Goal: Check status: Check status

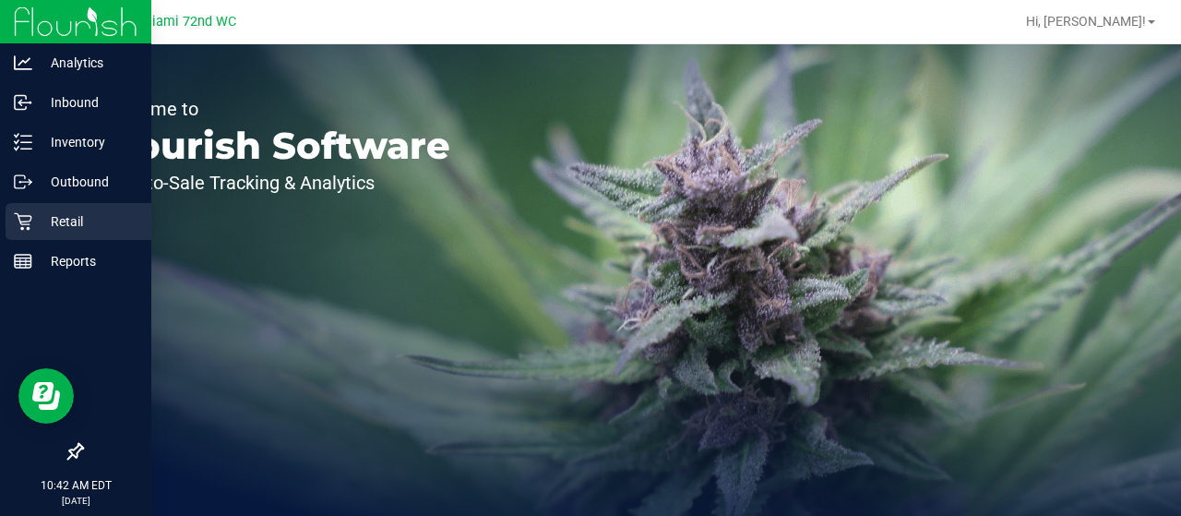
click at [15, 221] on icon at bounding box center [23, 221] width 18 height 18
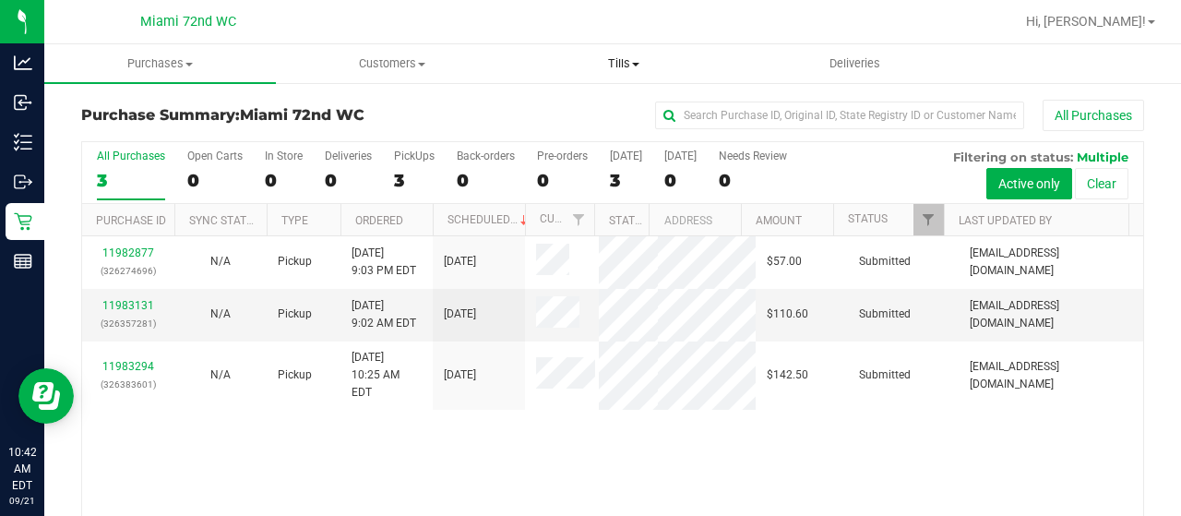
click at [620, 62] on span "Tills" at bounding box center [623, 63] width 230 height 17
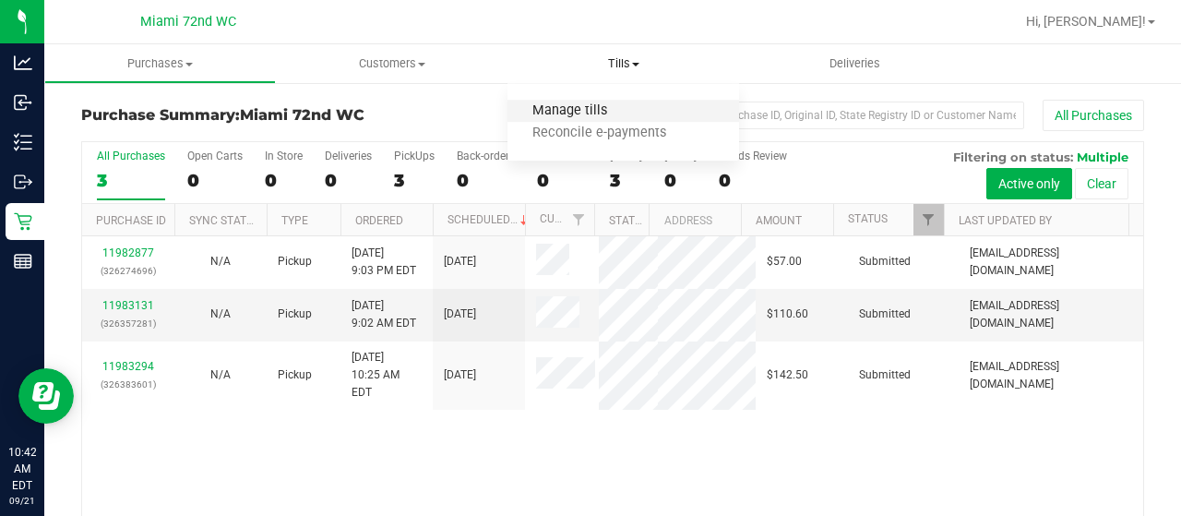
click at [586, 108] on span "Manage tills" at bounding box center [570, 111] width 125 height 16
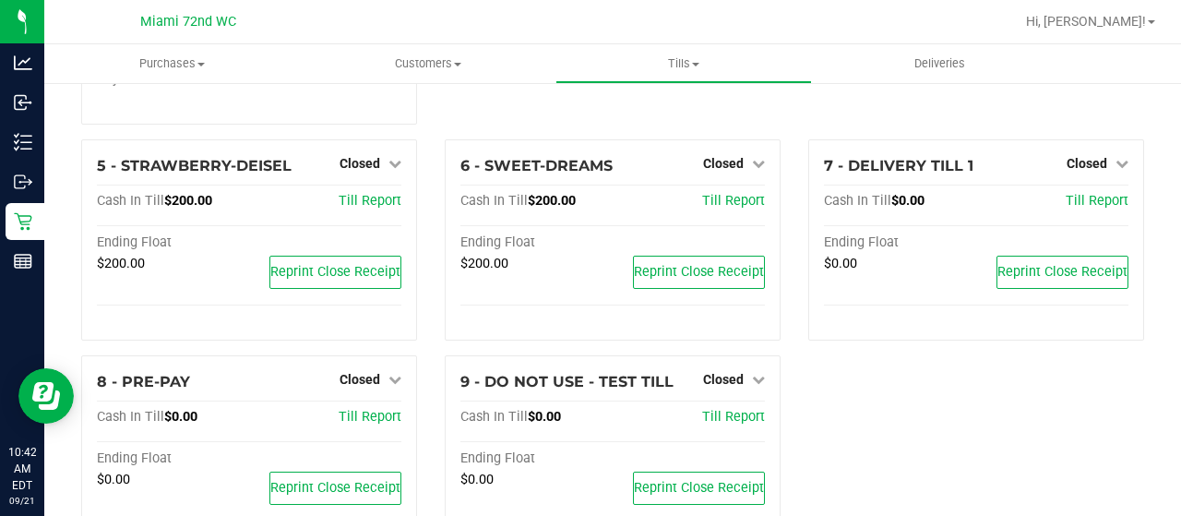
scroll to position [215, 0]
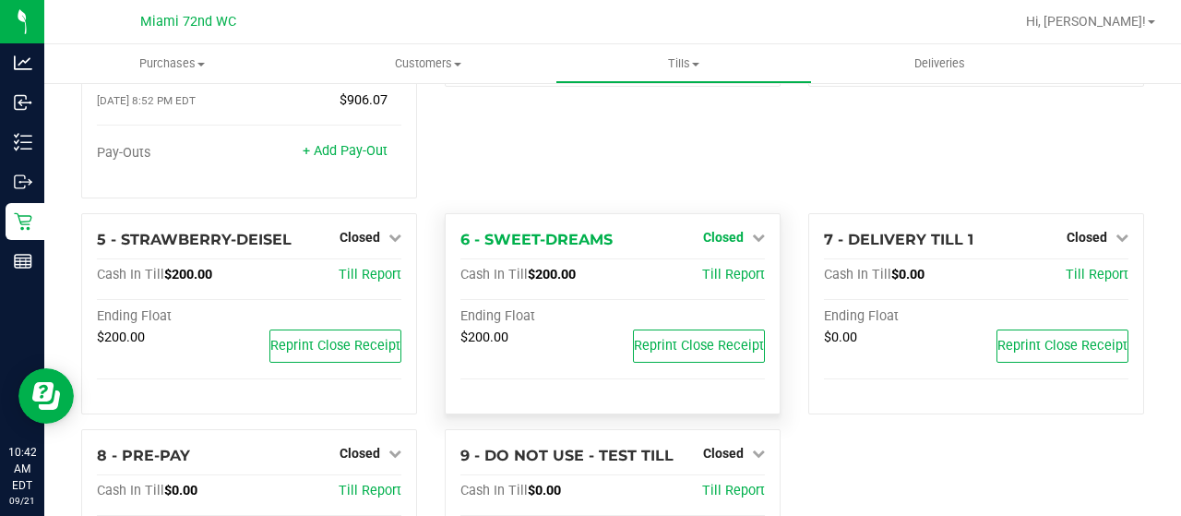
click at [731, 230] on span "Closed" at bounding box center [723, 237] width 41 height 15
click at [717, 268] on link "Open Till" at bounding box center [723, 275] width 49 height 15
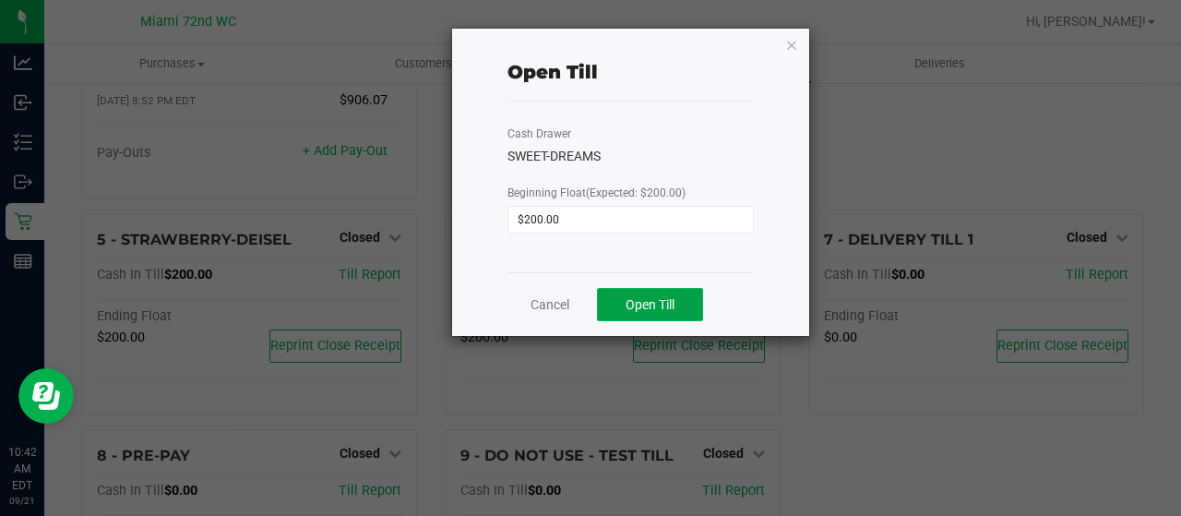
click at [654, 295] on button "Open Till" at bounding box center [650, 304] width 106 height 33
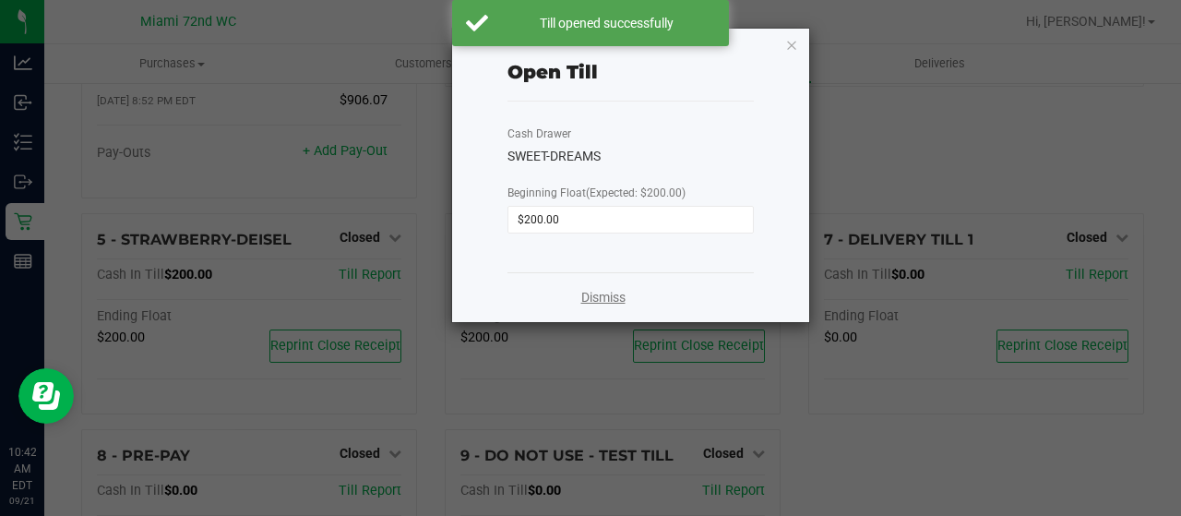
click at [596, 299] on link "Dismiss" at bounding box center [603, 297] width 44 height 19
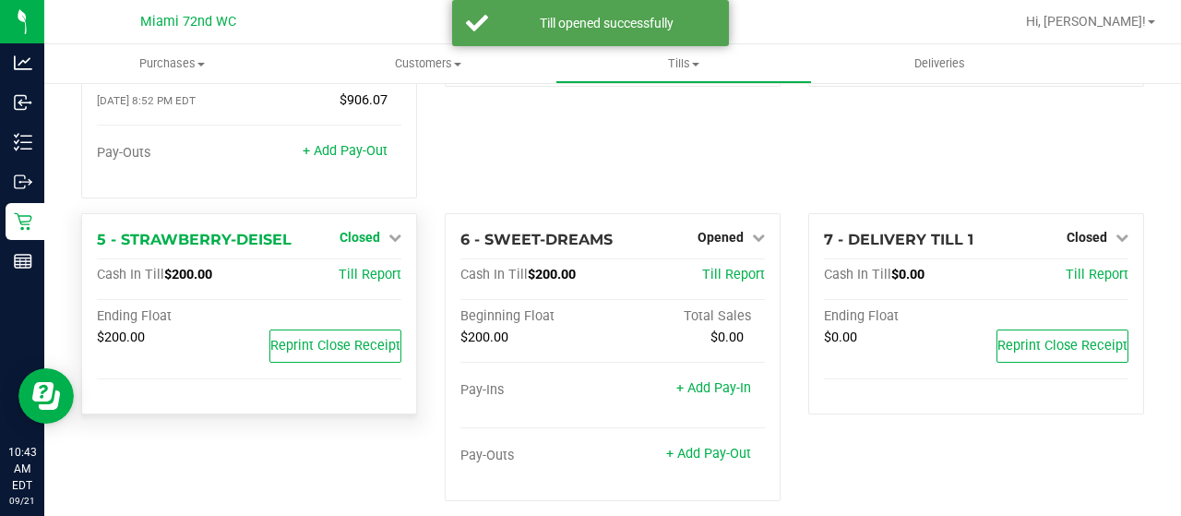
click at [382, 230] on link "Closed" at bounding box center [371, 237] width 62 height 15
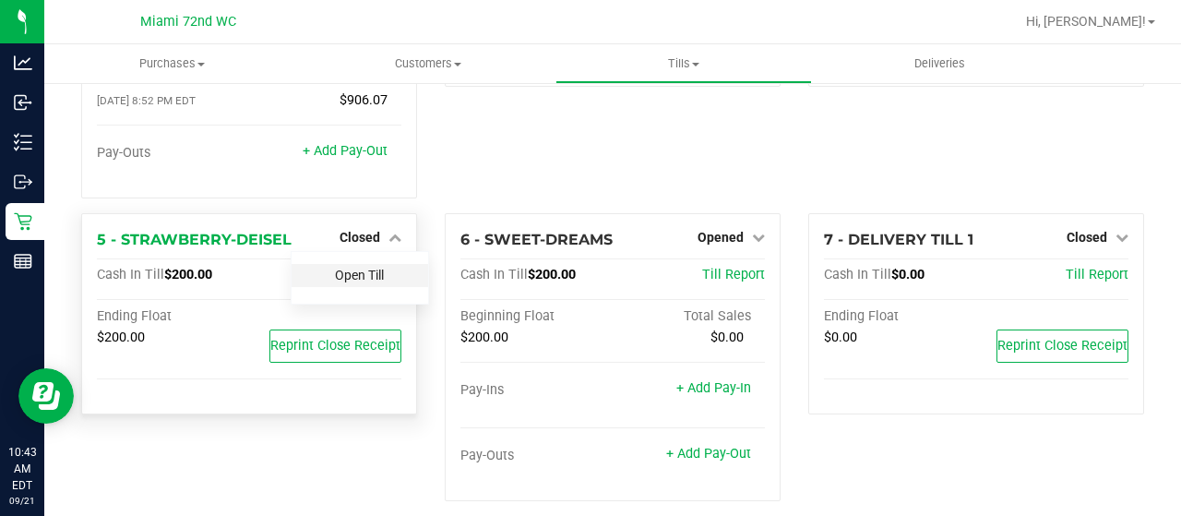
click at [356, 268] on link "Open Till" at bounding box center [359, 275] width 49 height 15
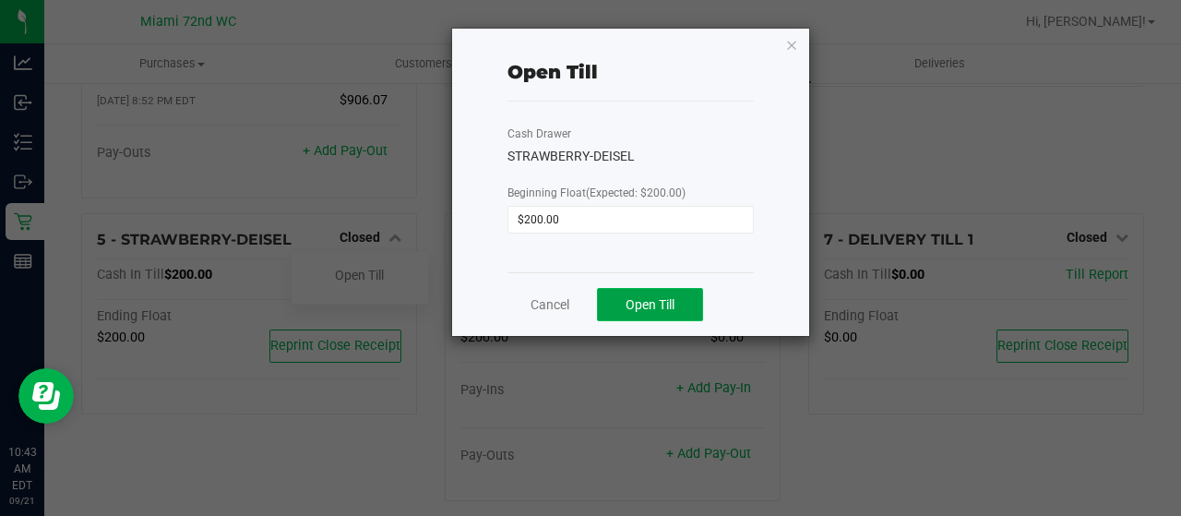
click at [630, 297] on span "Open Till" at bounding box center [650, 304] width 49 height 15
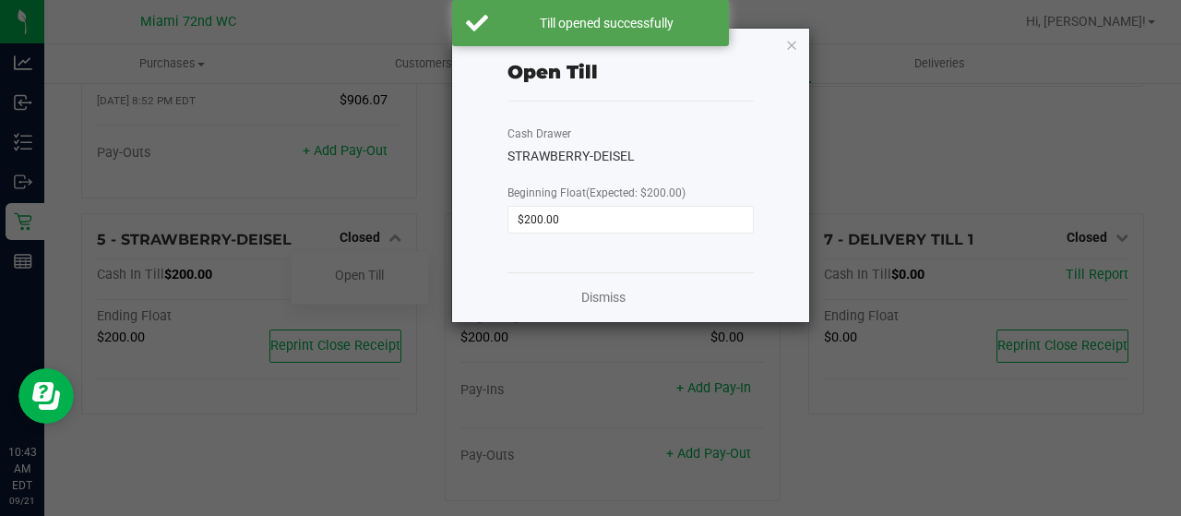
drag, startPoint x: 609, startPoint y: 303, endPoint x: 630, endPoint y: 296, distance: 22.2
click at [630, 296] on div "Dismiss" at bounding box center [631, 297] width 246 height 50
drag, startPoint x: 615, startPoint y: 296, endPoint x: 630, endPoint y: 296, distance: 15.7
click at [630, 296] on div "Dismiss" at bounding box center [631, 297] width 246 height 50
click at [600, 296] on link "Dismiss" at bounding box center [603, 297] width 44 height 19
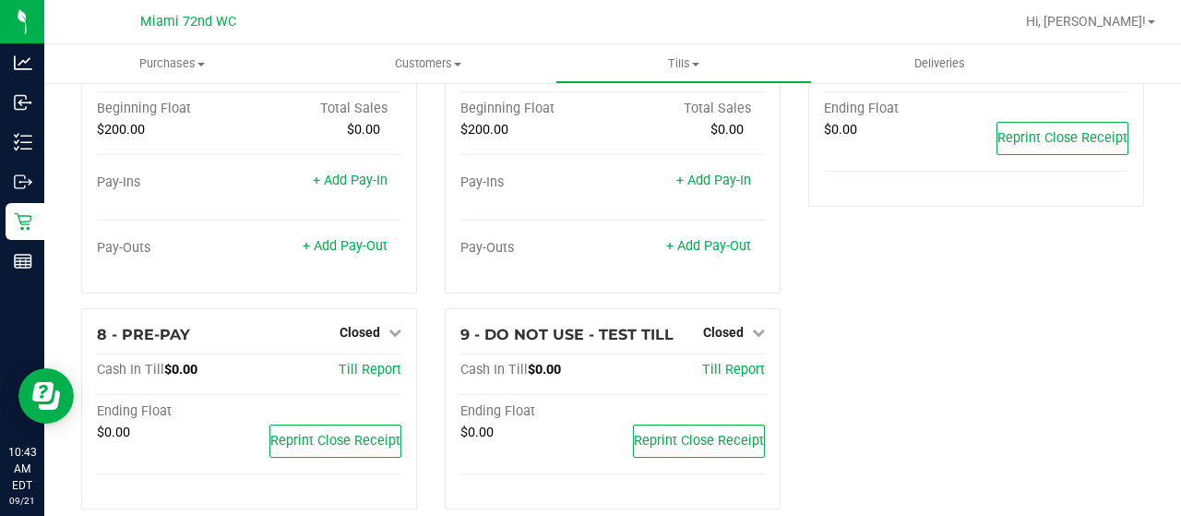
scroll to position [431, 0]
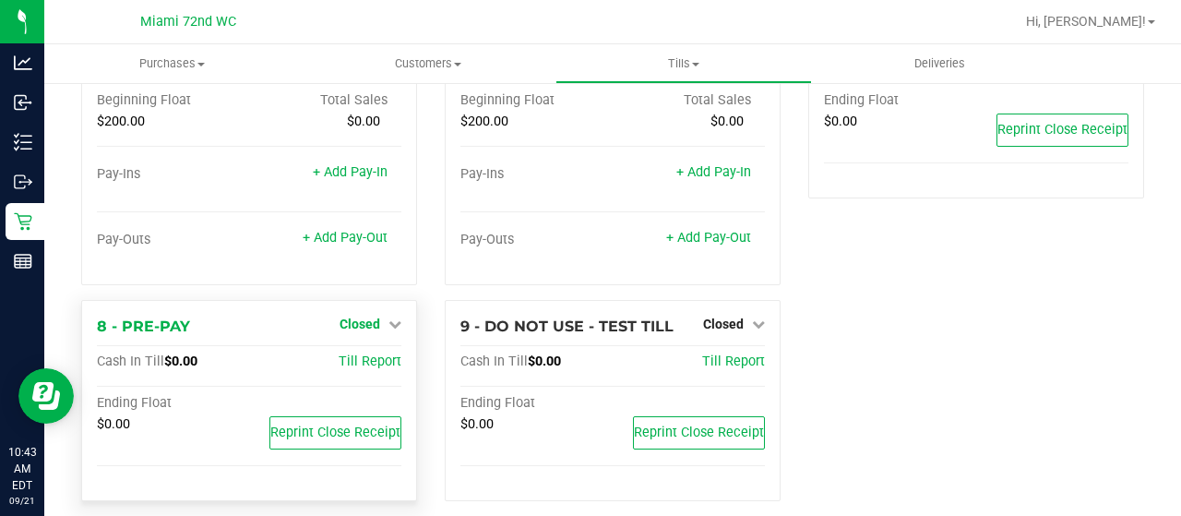
click at [359, 317] on span "Closed" at bounding box center [360, 324] width 41 height 15
click at [356, 354] on link "Open Till" at bounding box center [359, 361] width 49 height 15
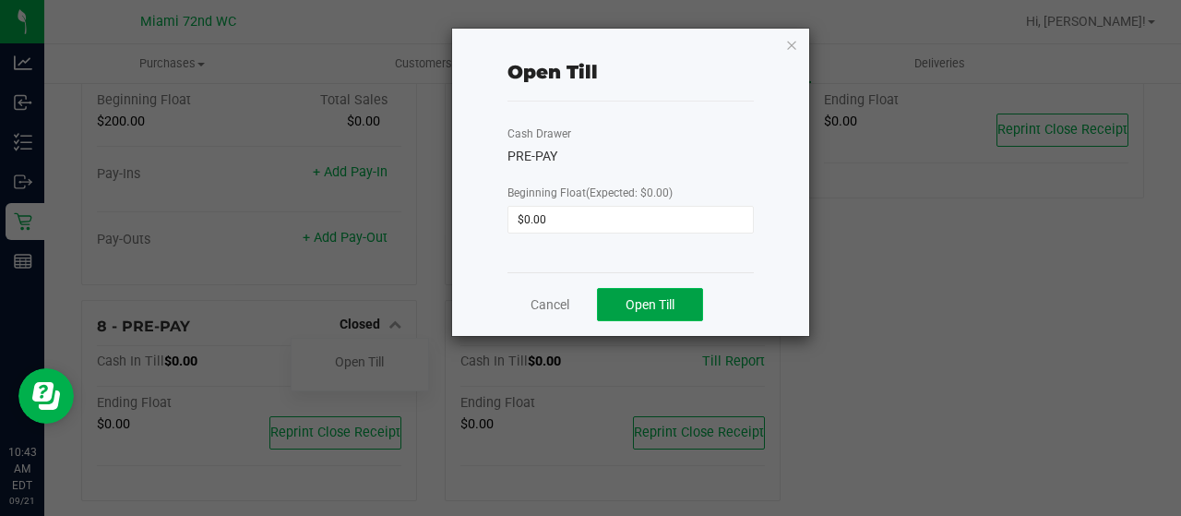
click at [644, 309] on span "Open Till" at bounding box center [650, 304] width 49 height 15
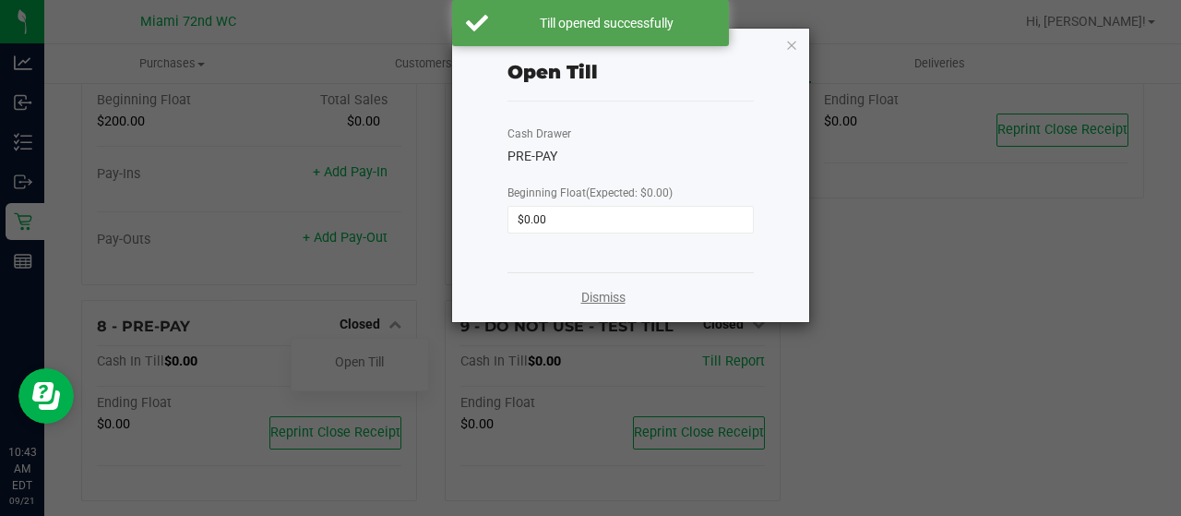
click at [616, 294] on link "Dismiss" at bounding box center [603, 297] width 44 height 19
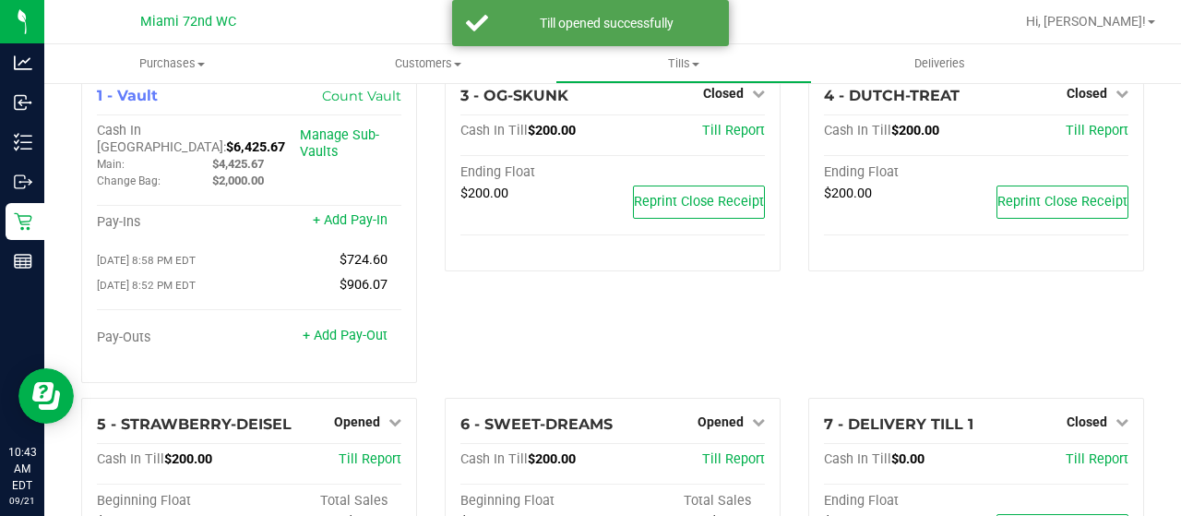
scroll to position [0, 0]
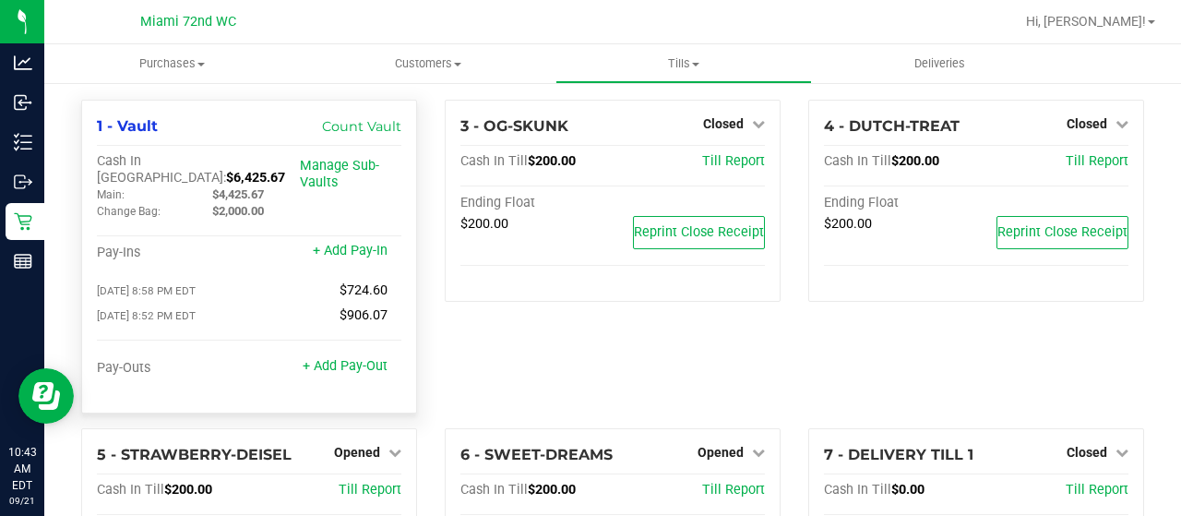
click at [226, 170] on span "$6,425.67" at bounding box center [255, 178] width 59 height 16
copy span "6,425.67"
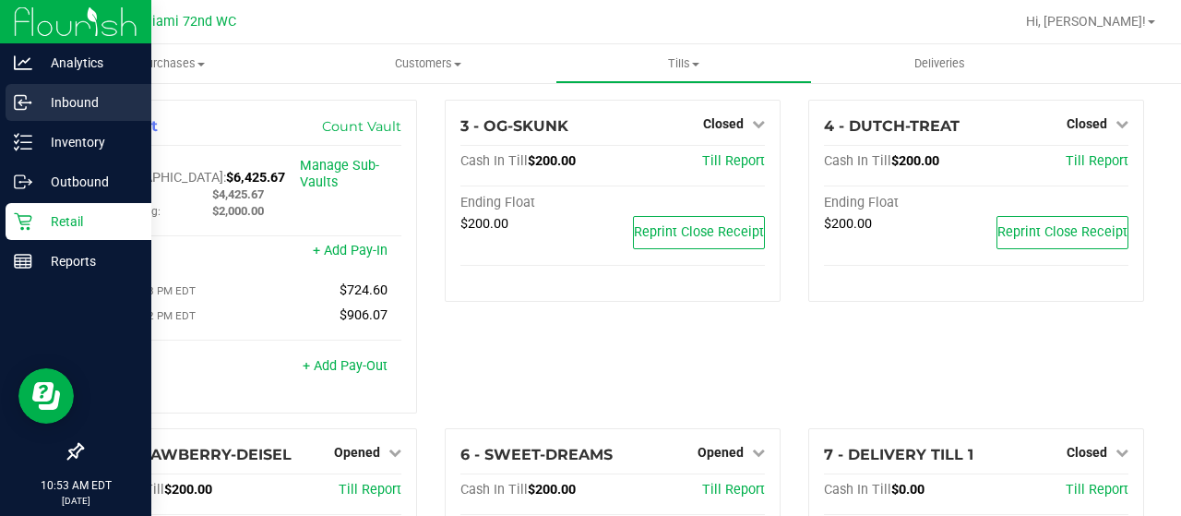
click at [74, 121] on link "Inbound" at bounding box center [75, 104] width 151 height 40
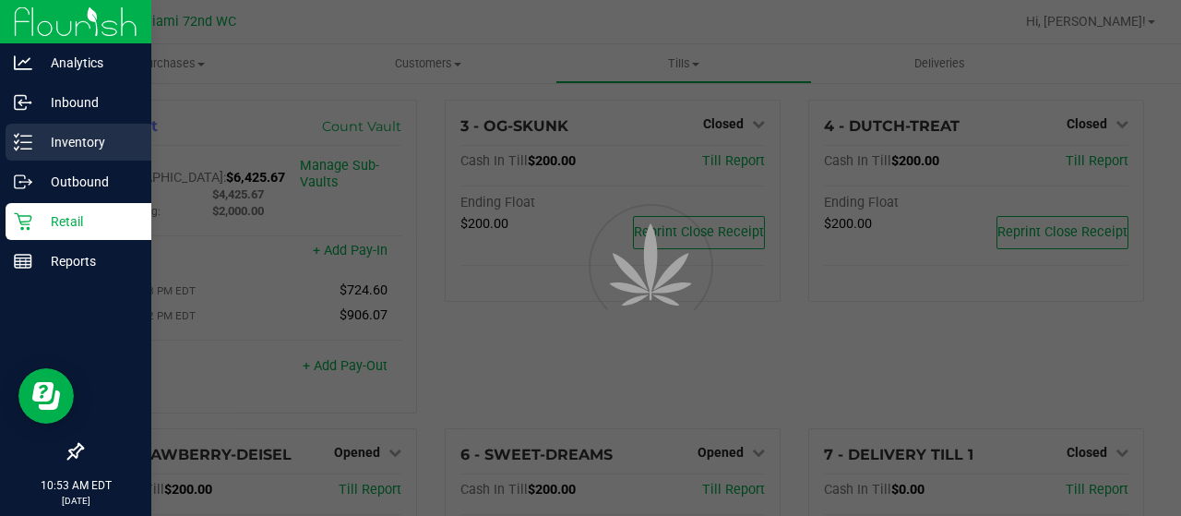
click at [75, 145] on p "Inventory" at bounding box center [87, 142] width 111 height 22
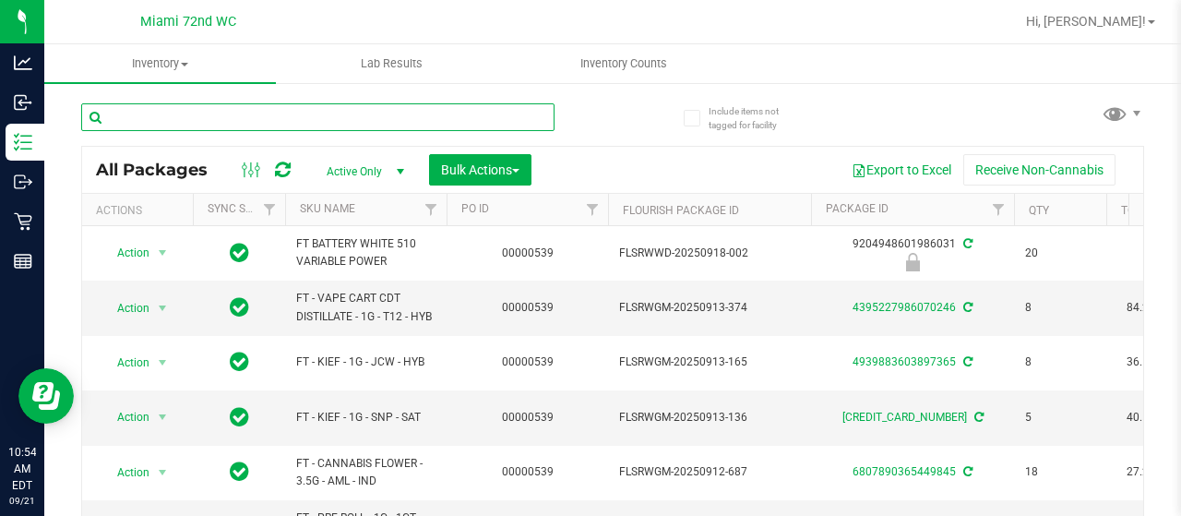
click at [268, 117] on input "text" at bounding box center [317, 117] width 473 height 28
type input "FLO"
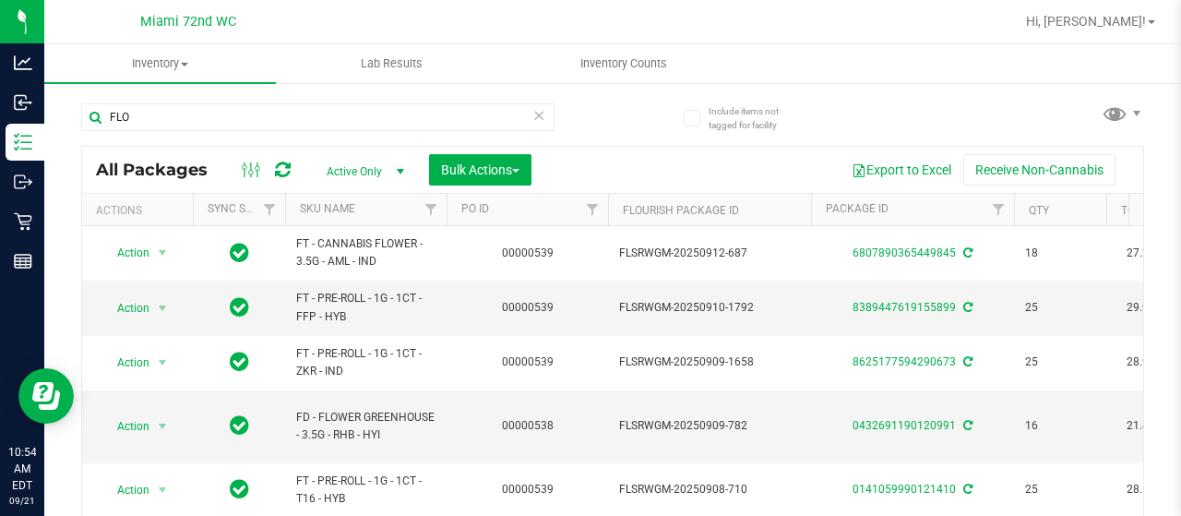
click at [386, 209] on th "SKU Name" at bounding box center [365, 210] width 161 height 32
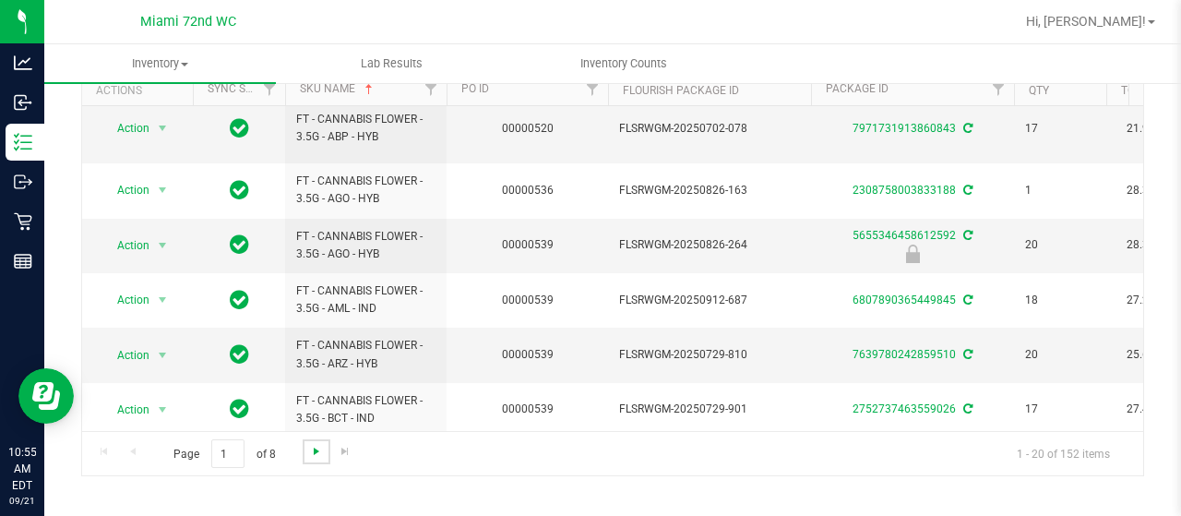
click at [309, 448] on span "Go to the next page" at bounding box center [316, 451] width 15 height 15
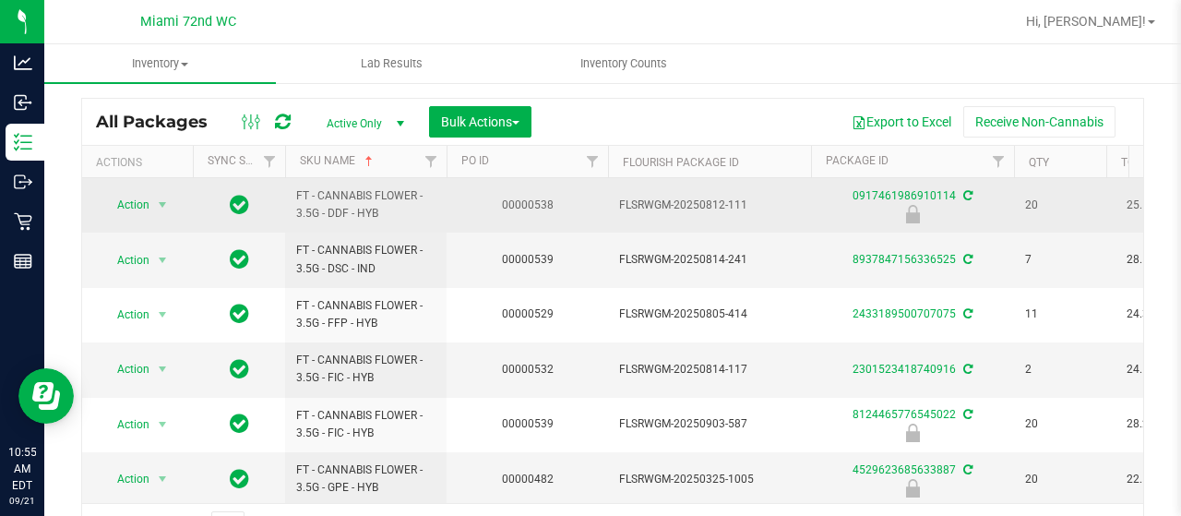
drag, startPoint x: 395, startPoint y: 218, endPoint x: 292, endPoint y: 196, distance: 105.7
click at [292, 196] on td "FT - CANNABIS FLOWER - 3.5G - DDF - HYB" at bounding box center [365, 205] width 161 height 54
copy span "FT - CANNABIS FLOWER - 3.5G - DDF - HYB"
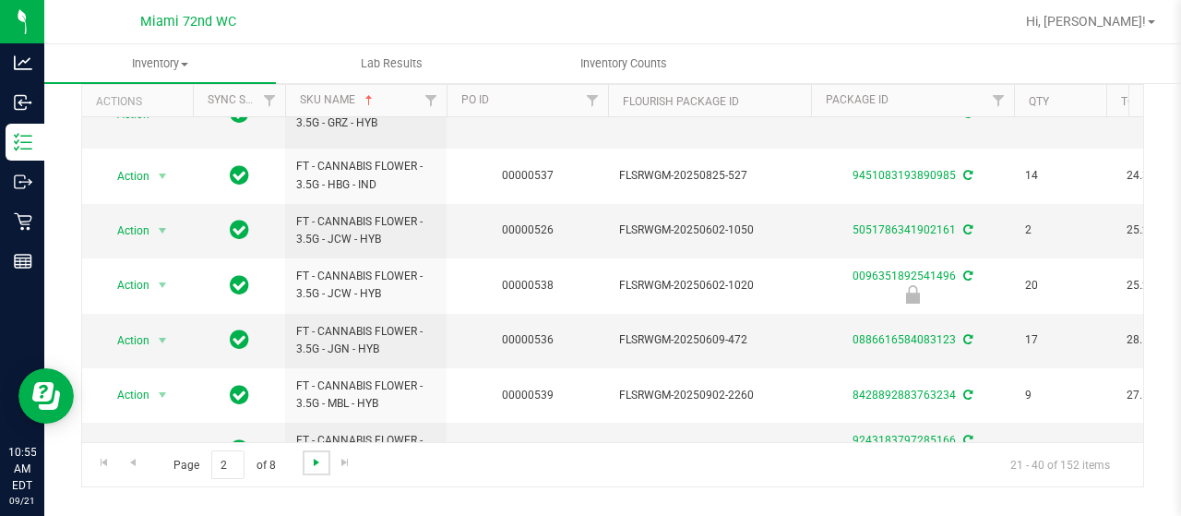
click at [320, 465] on span "Go to the next page" at bounding box center [316, 462] width 15 height 15
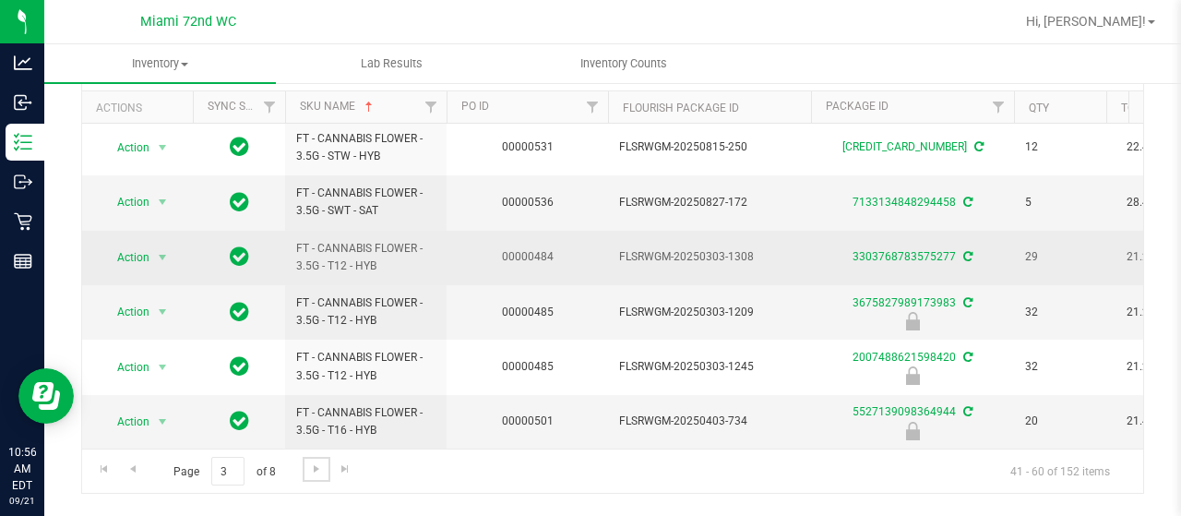
scroll to position [127, 0]
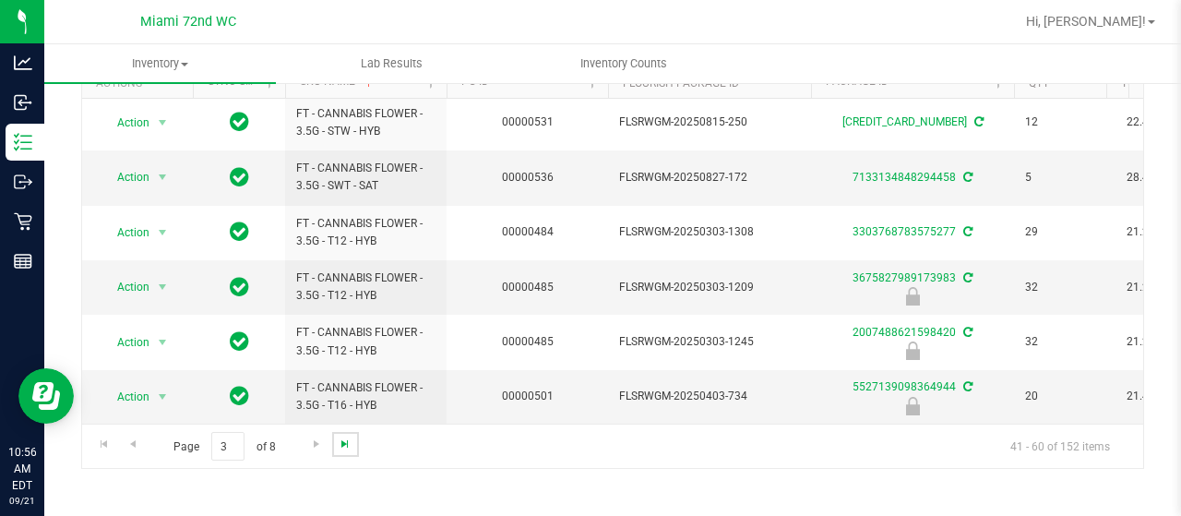
click at [340, 437] on span "Go to the last page" at bounding box center [345, 443] width 15 height 15
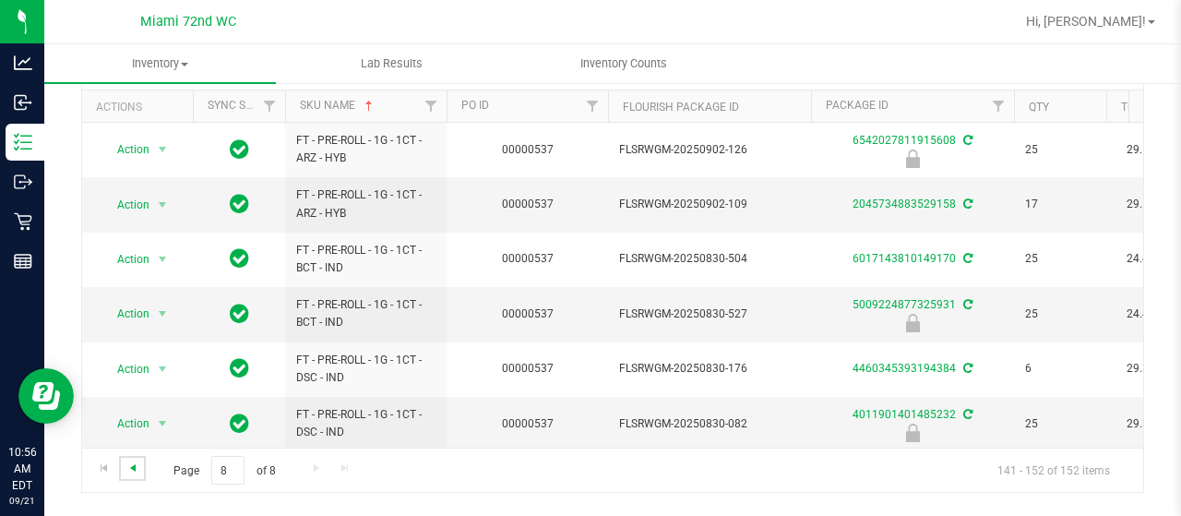
click at [135, 473] on span "Go to the previous page" at bounding box center [132, 467] width 15 height 15
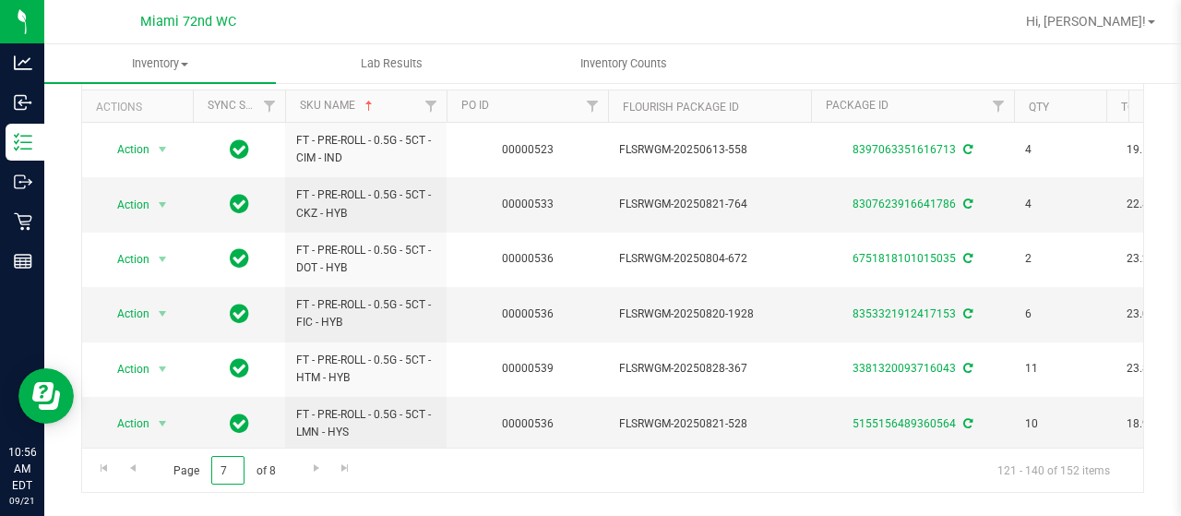
click at [223, 468] on input "7" at bounding box center [227, 470] width 33 height 29
type input "3"
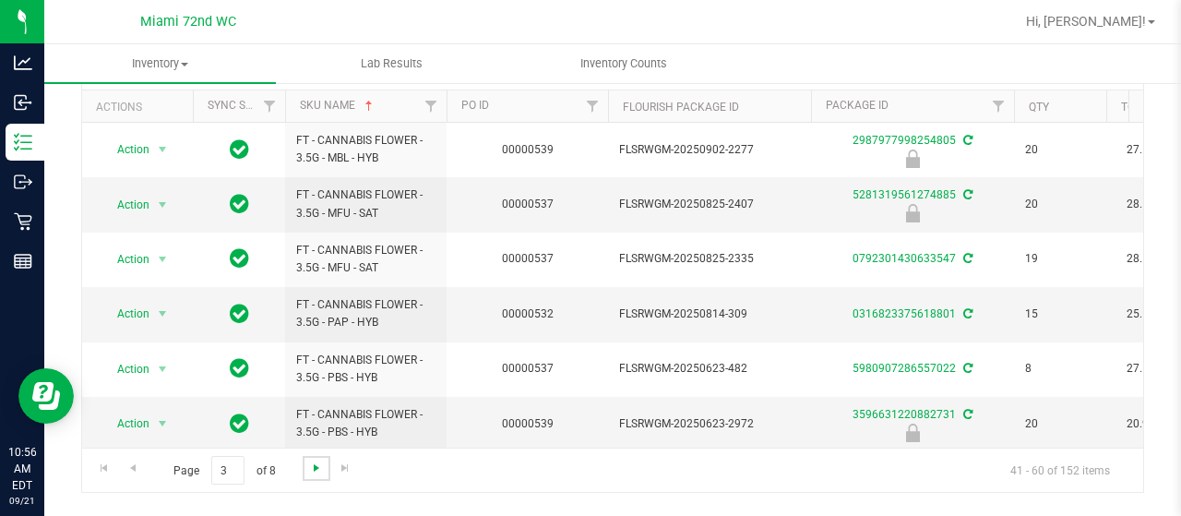
click at [312, 472] on span "Go to the next page" at bounding box center [316, 467] width 15 height 15
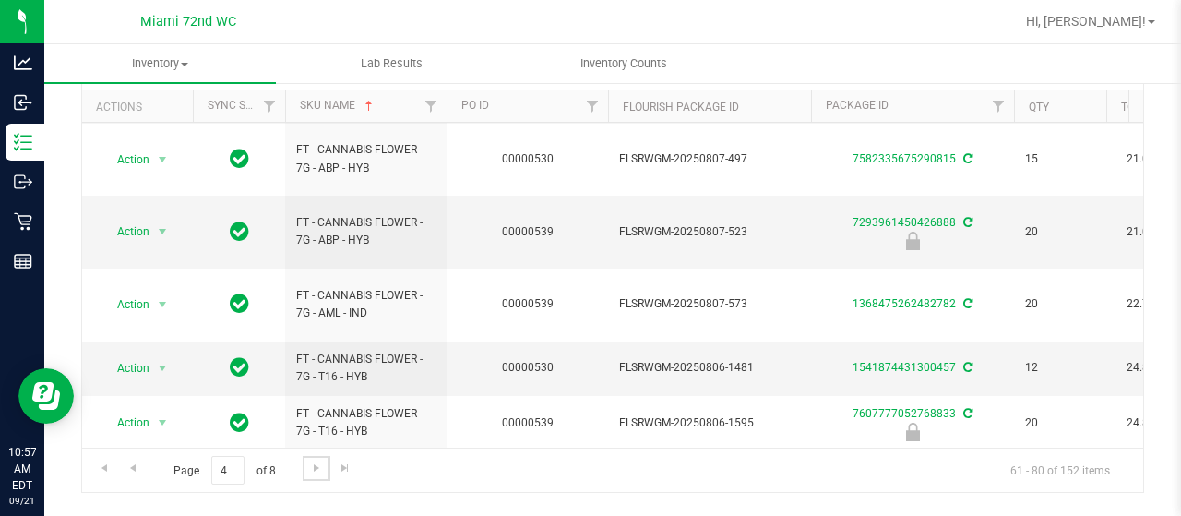
scroll to position [806, 0]
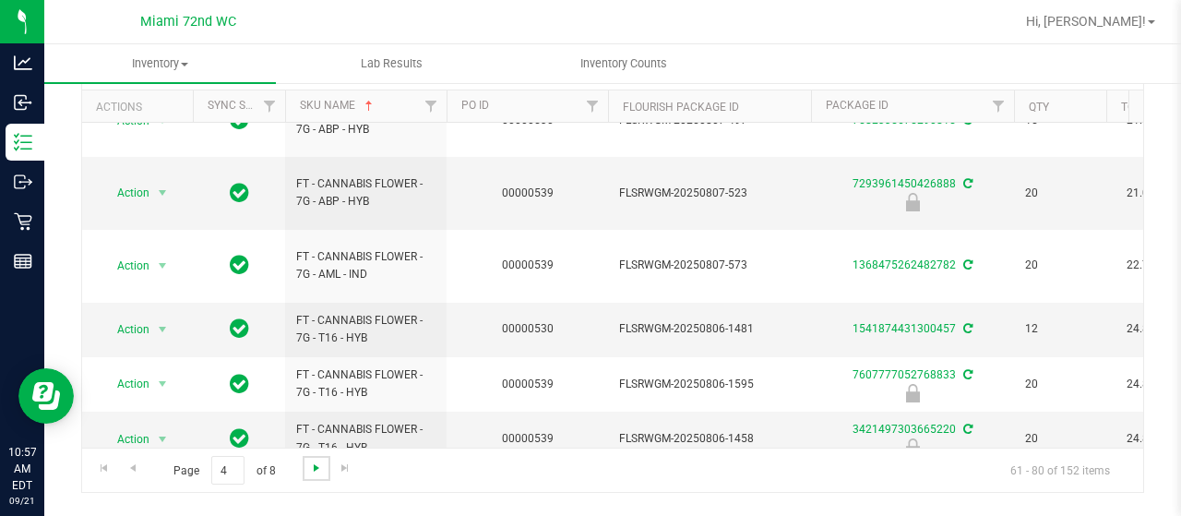
click at [314, 464] on span "Go to the next page" at bounding box center [316, 467] width 15 height 15
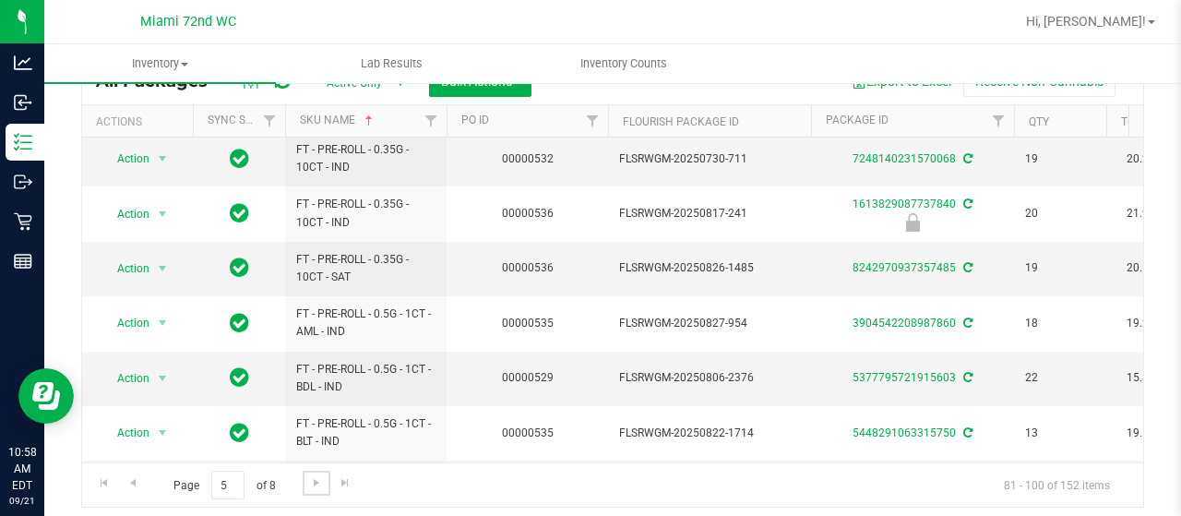
scroll to position [778, 0]
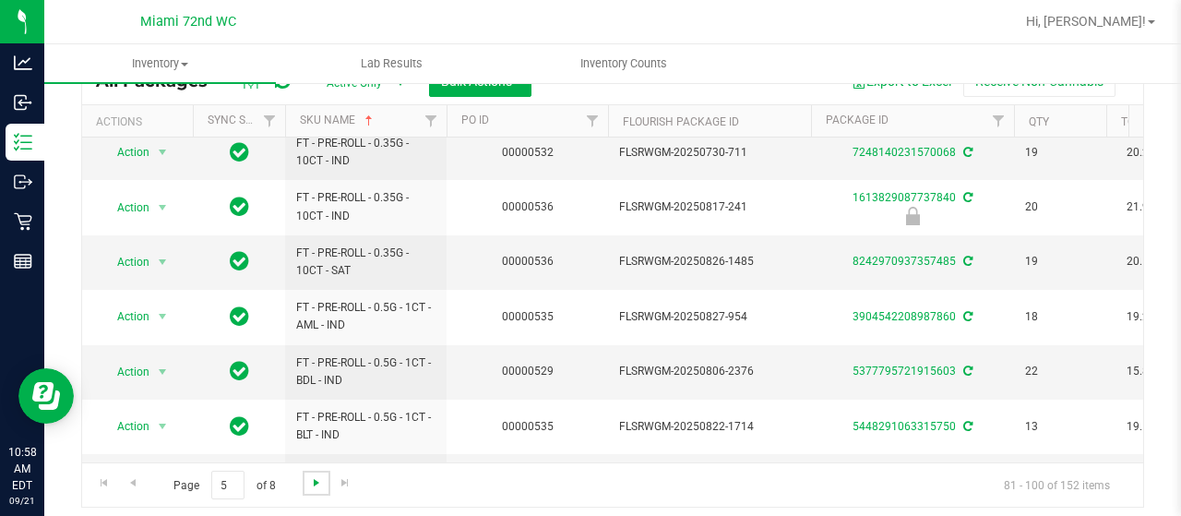
click at [319, 481] on span "Go to the next page" at bounding box center [316, 482] width 15 height 15
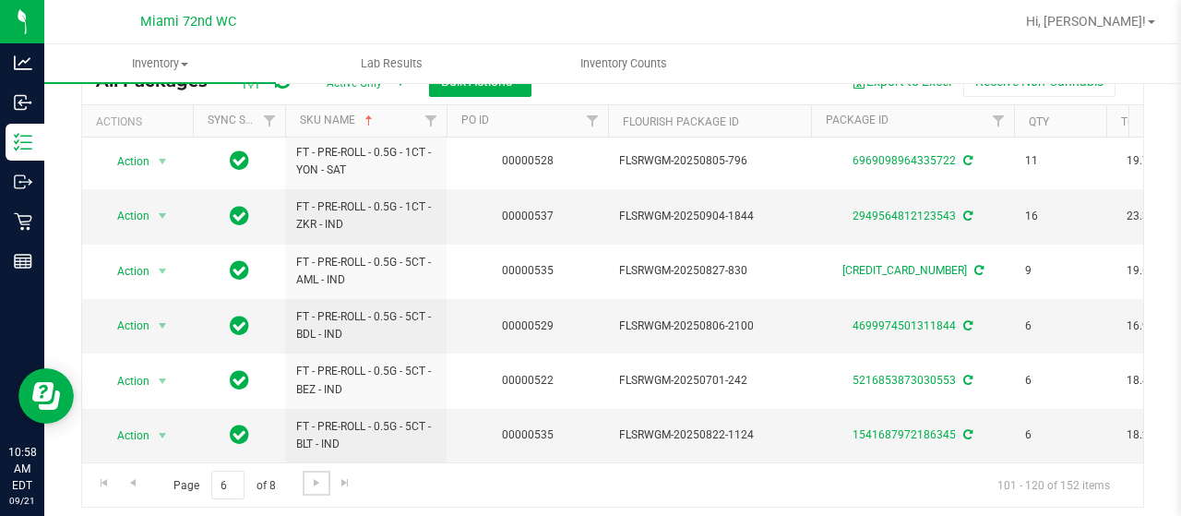
scroll to position [118, 0]
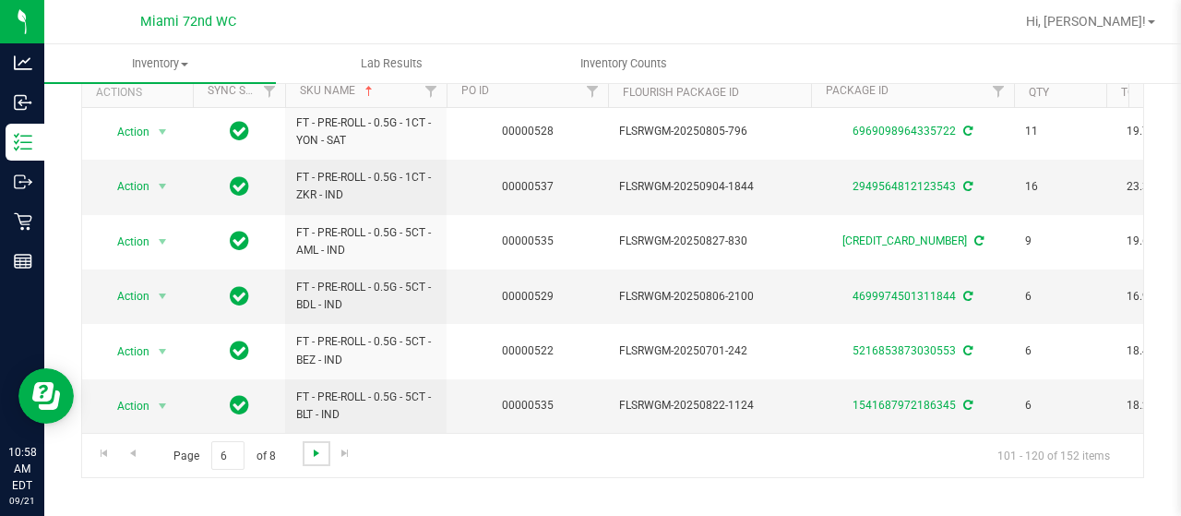
click at [313, 455] on span "Go to the next page" at bounding box center [316, 453] width 15 height 15
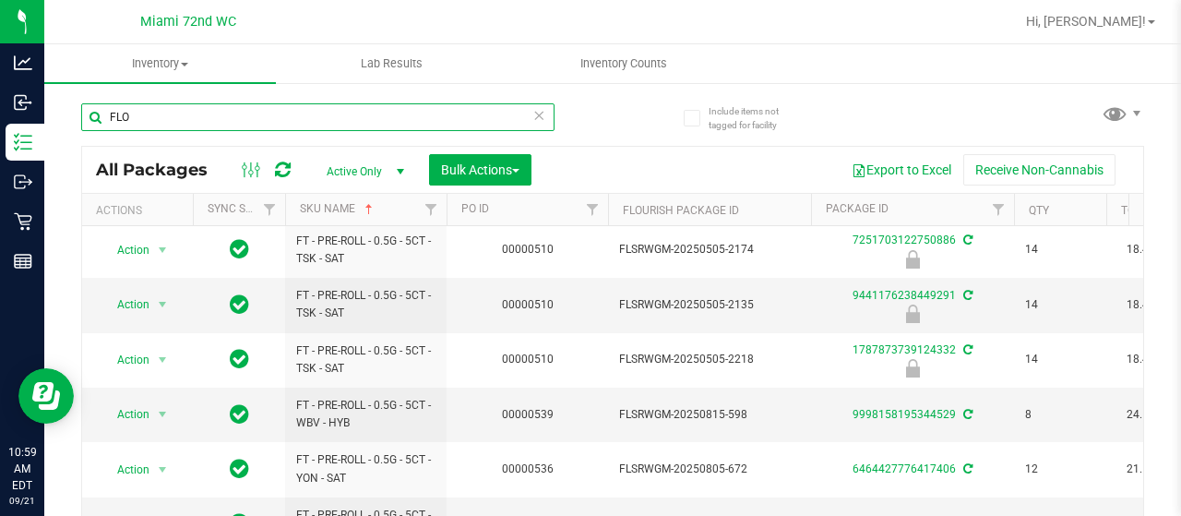
click at [203, 126] on input "FLO" at bounding box center [317, 117] width 473 height 28
type input "CON"
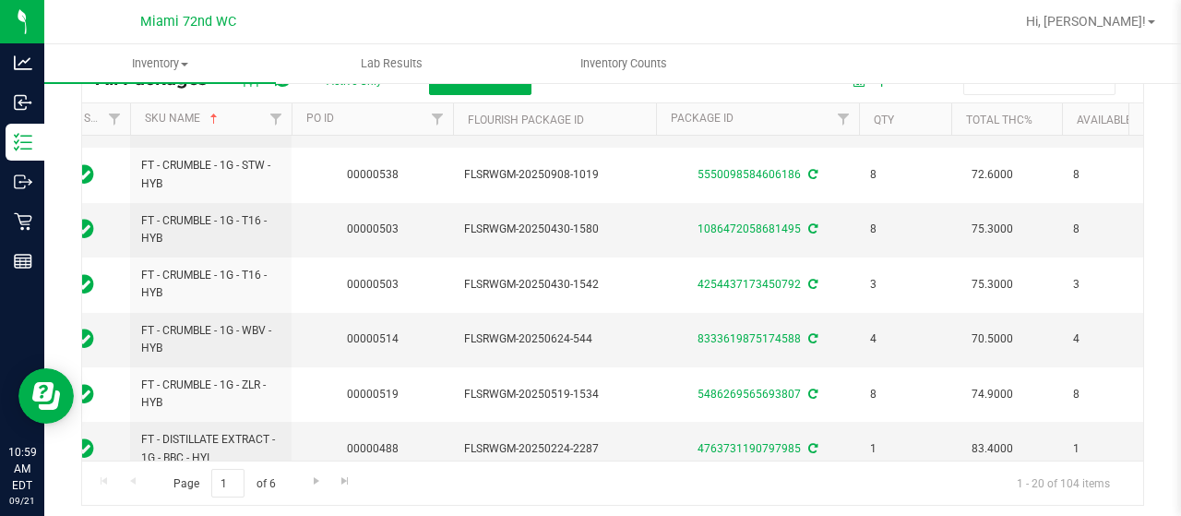
scroll to position [0, 150]
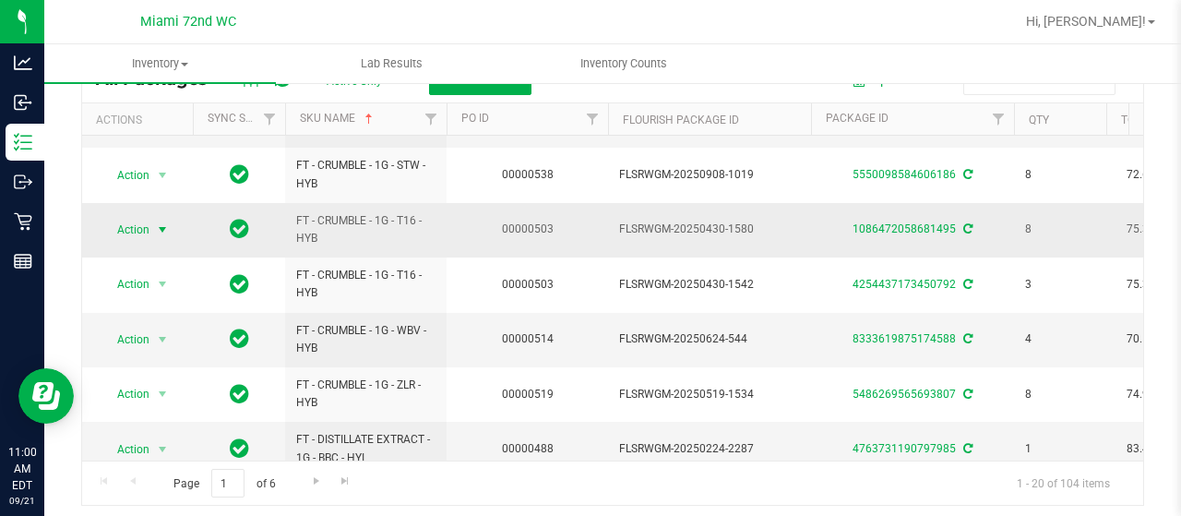
click at [140, 229] on span "Action" at bounding box center [126, 230] width 50 height 26
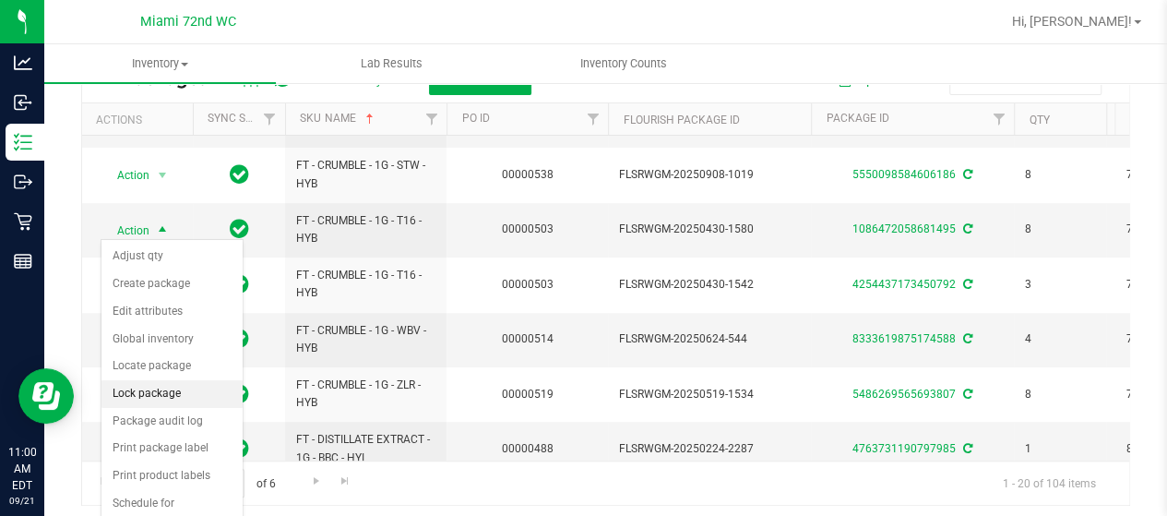
click at [173, 385] on li "Lock package" at bounding box center [172, 394] width 141 height 28
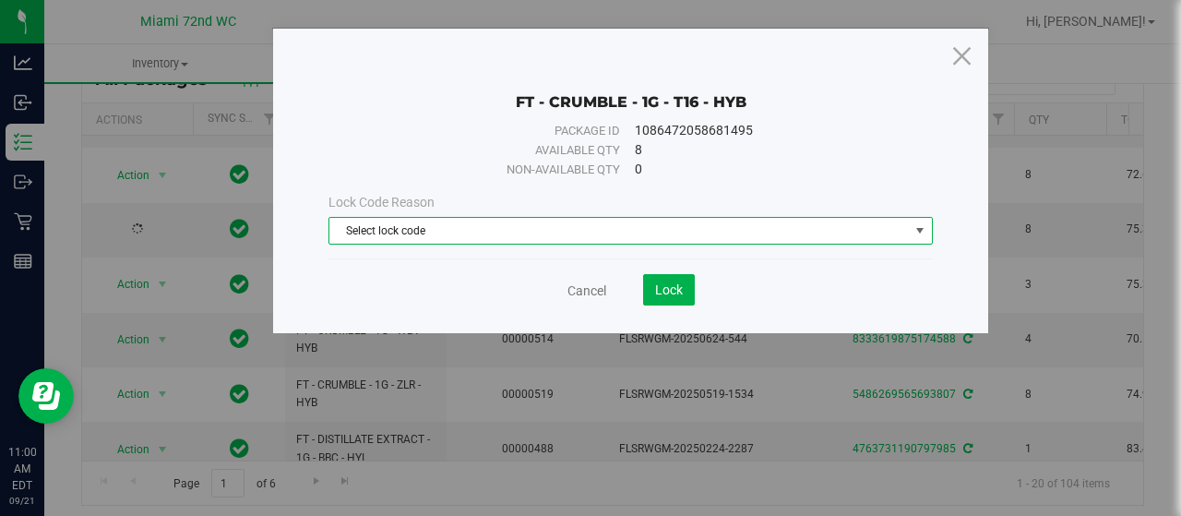
click at [419, 239] on span "Select lock code" at bounding box center [618, 231] width 579 height 26
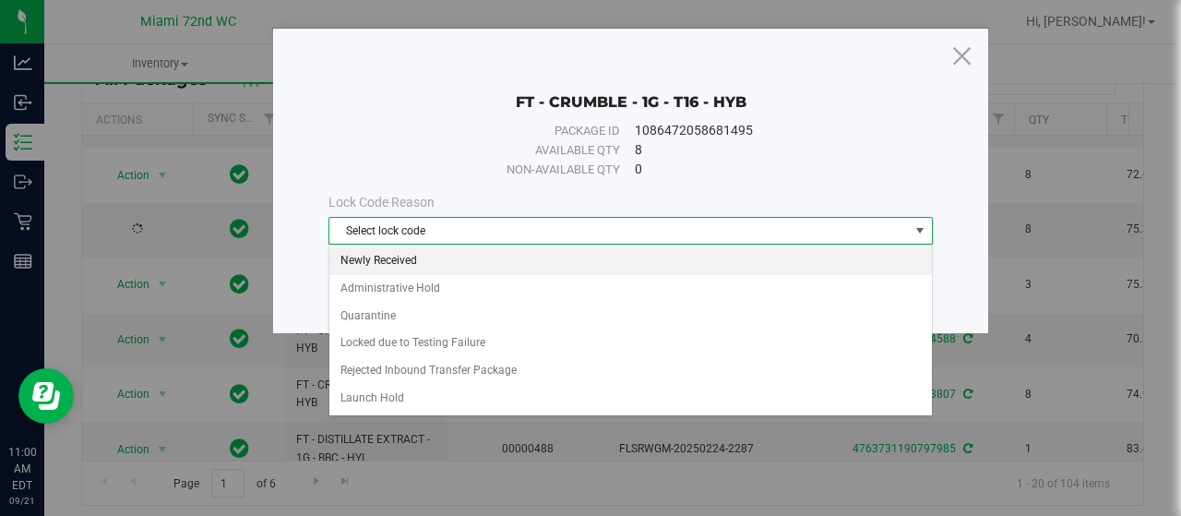
click at [431, 257] on li "Newly Received" at bounding box center [630, 261] width 603 height 28
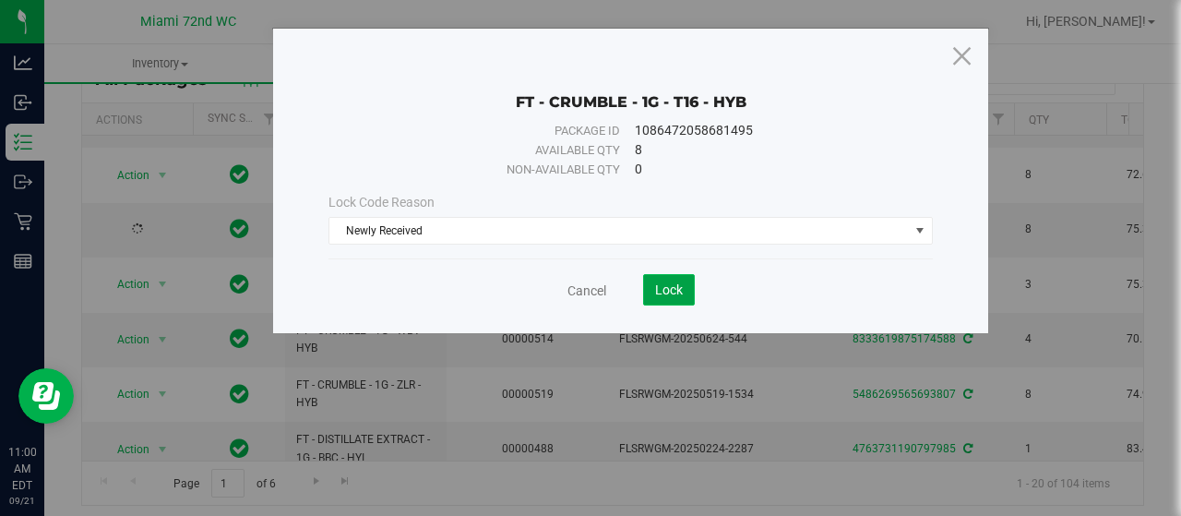
click at [681, 279] on button "Lock" at bounding box center [669, 289] width 52 height 31
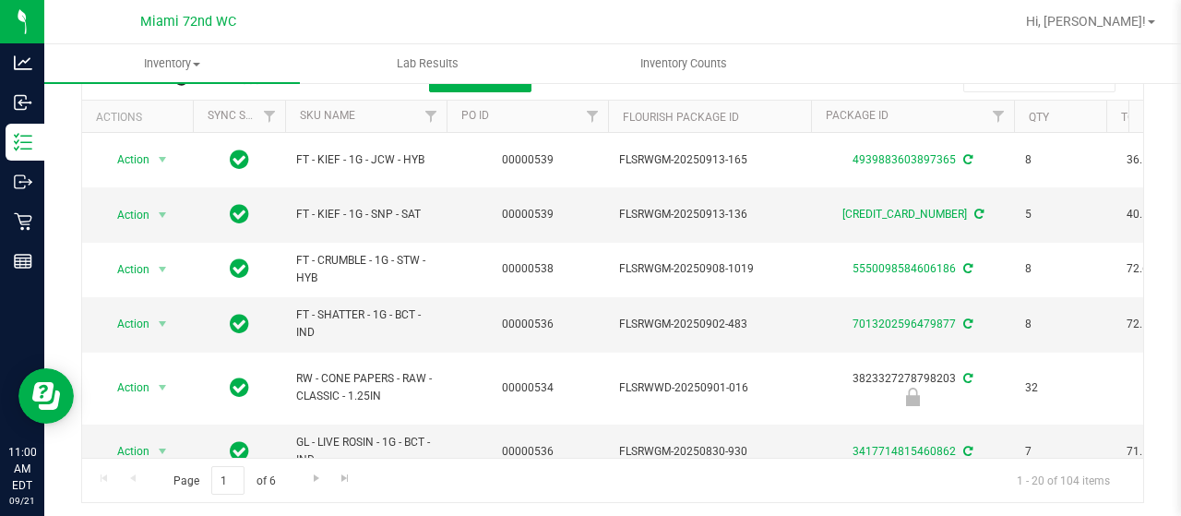
click at [394, 120] on th "SKU Name" at bounding box center [365, 117] width 161 height 32
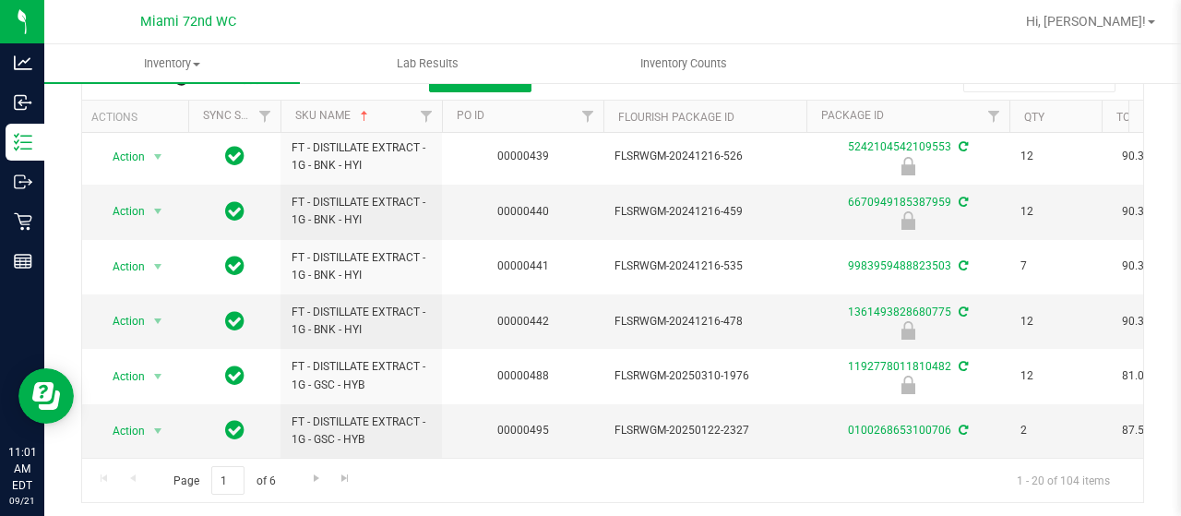
scroll to position [127, 0]
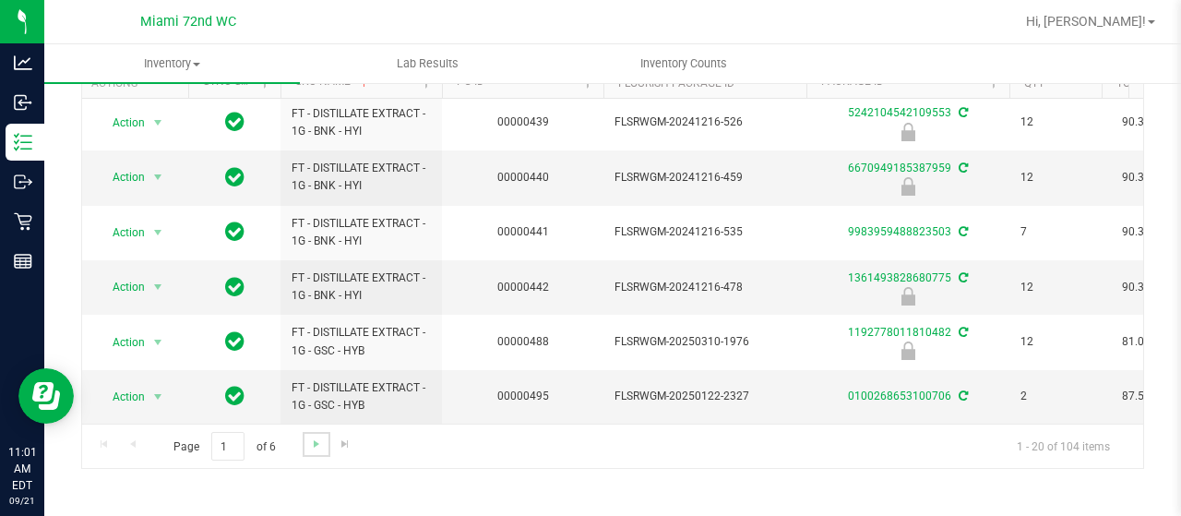
click at [306, 448] on link "Go to the next page" at bounding box center [316, 444] width 27 height 25
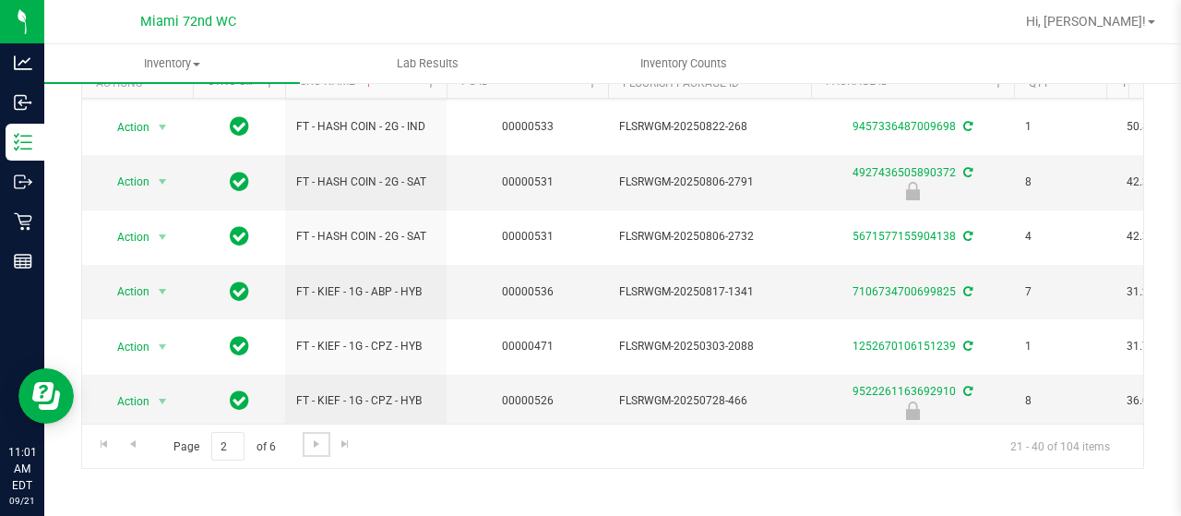
scroll to position [778, 0]
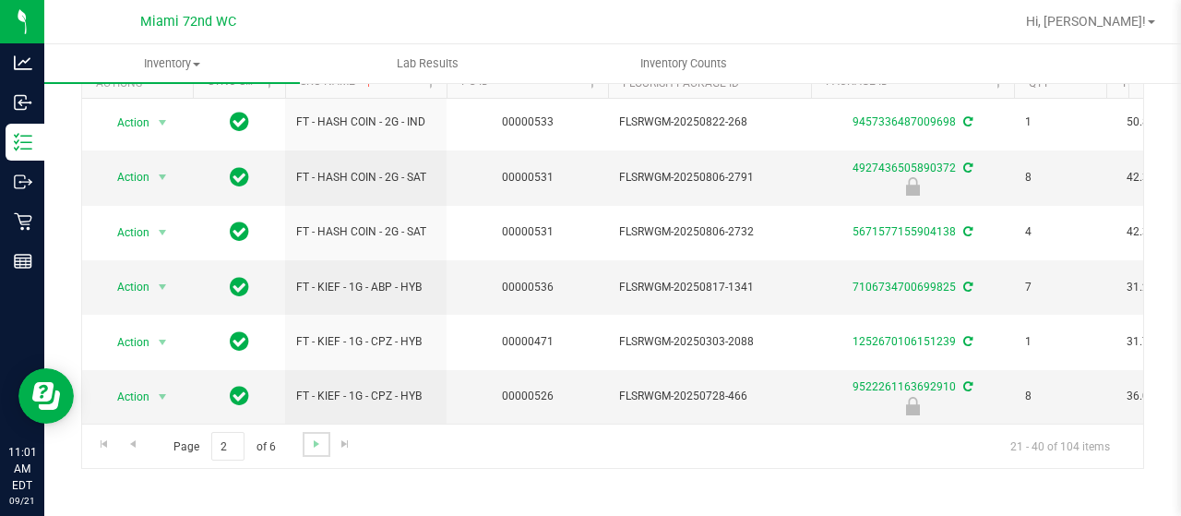
click at [306, 434] on link "Go to the next page" at bounding box center [316, 444] width 27 height 25
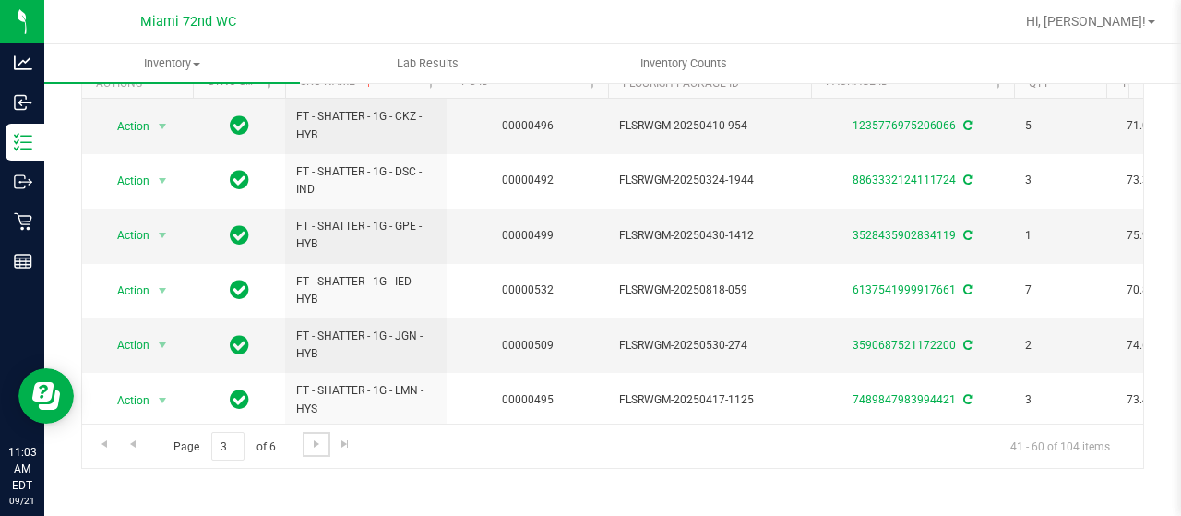
scroll to position [778, 0]
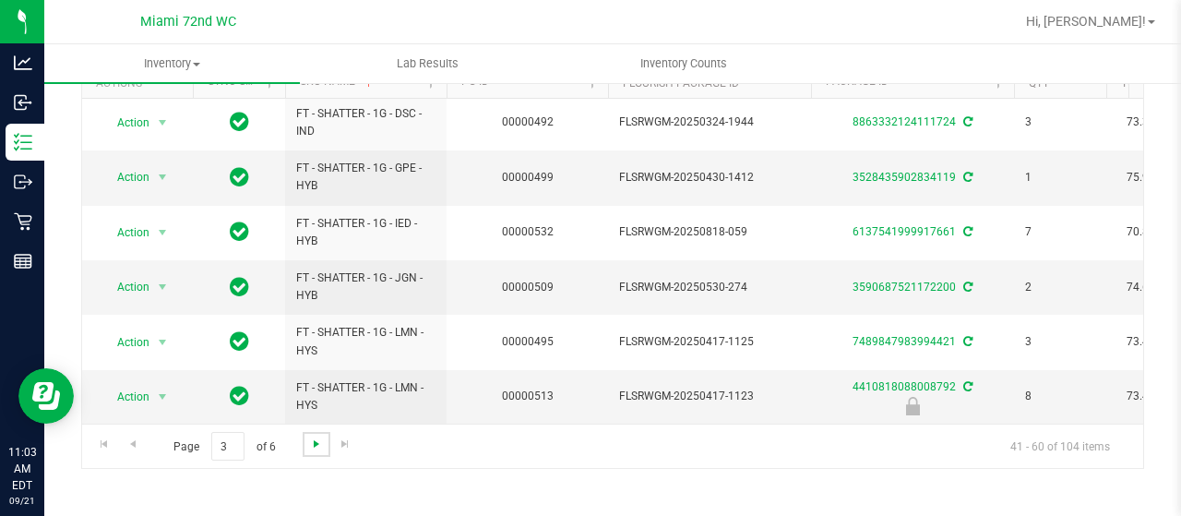
click at [312, 448] on span "Go to the next page" at bounding box center [316, 443] width 15 height 15
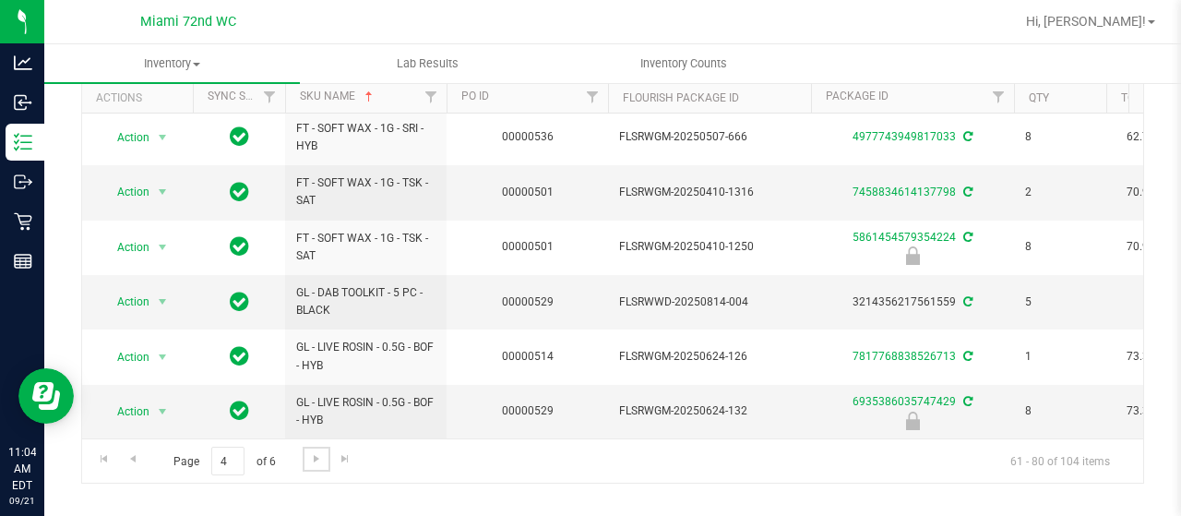
scroll to position [127, 0]
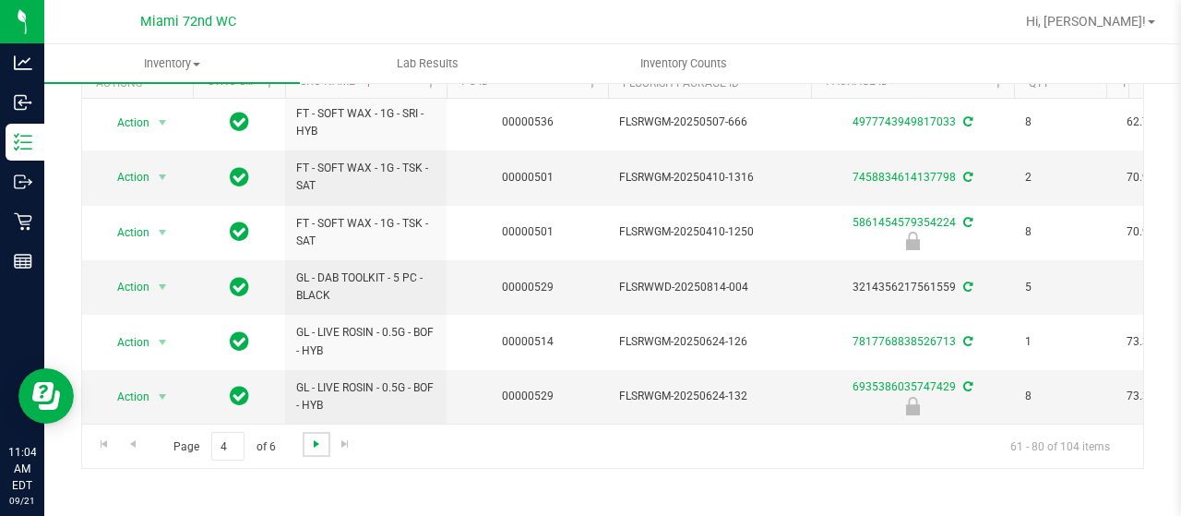
click at [313, 437] on span "Go to the next page" at bounding box center [316, 443] width 15 height 15
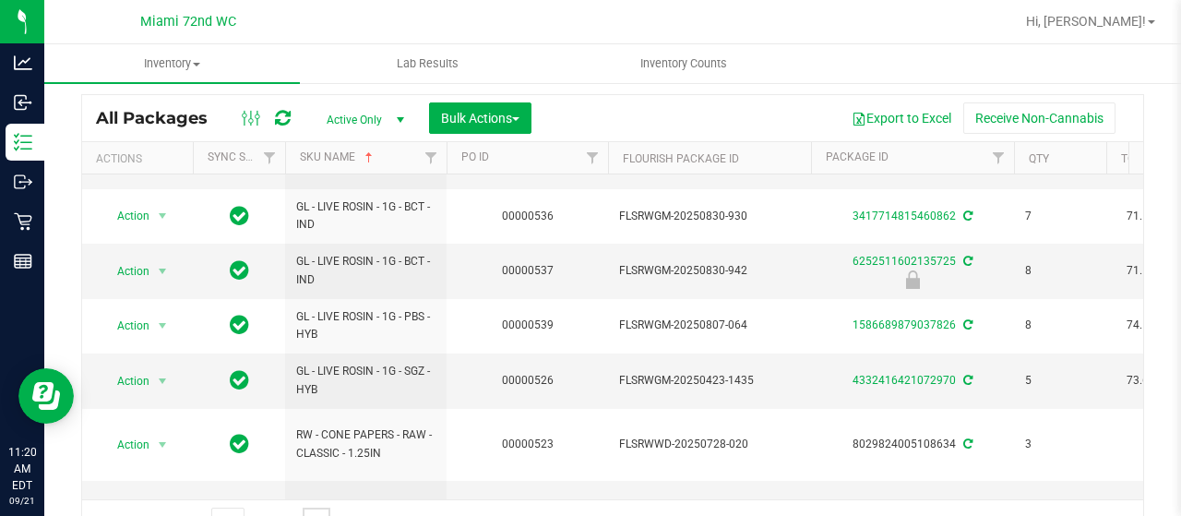
scroll to position [720, 0]
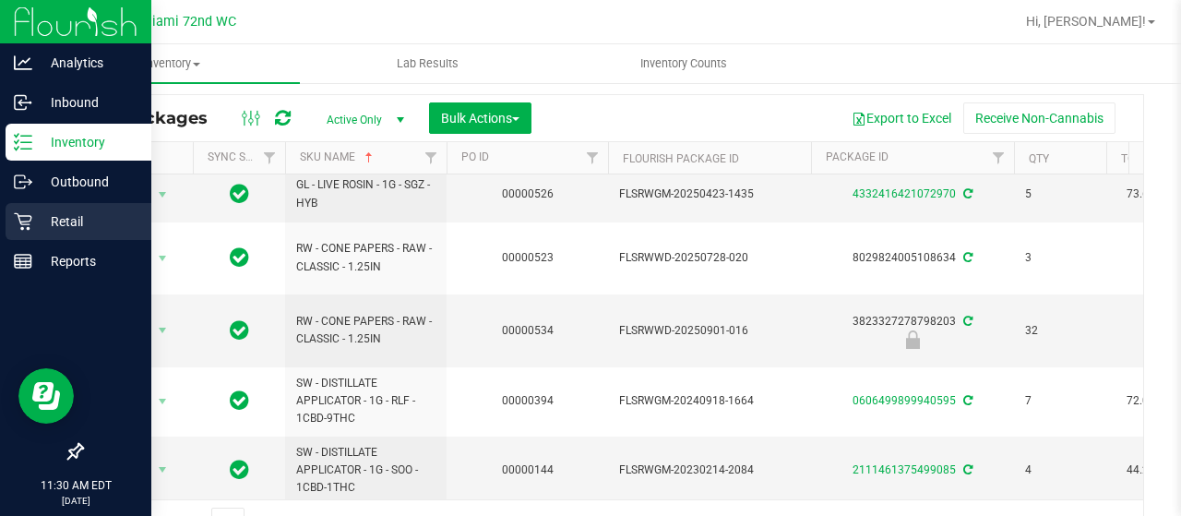
click at [117, 221] on p "Retail" at bounding box center [87, 221] width 111 height 22
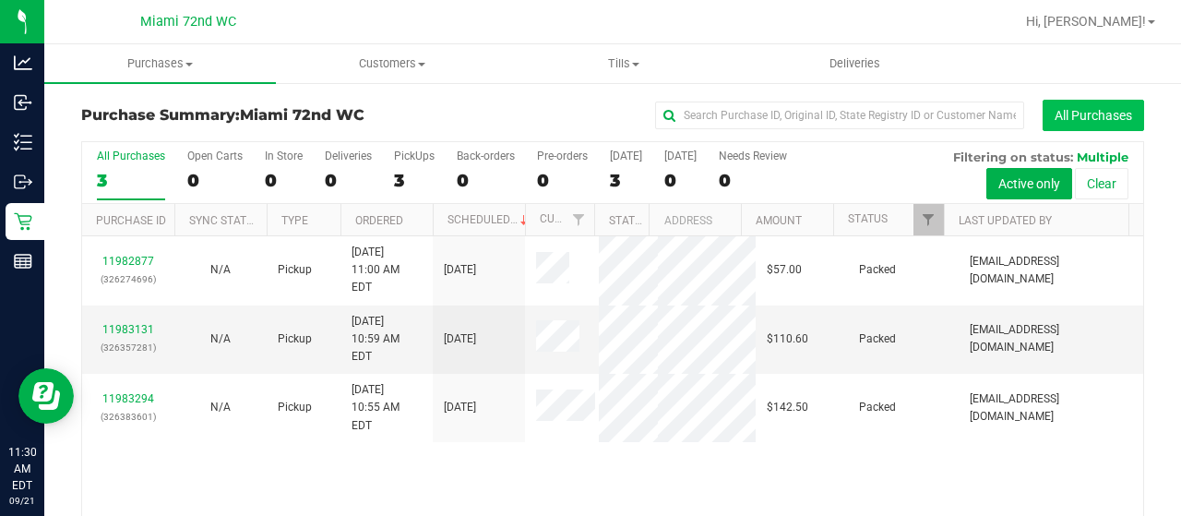
click at [1089, 114] on button "All Purchases" at bounding box center [1094, 115] width 102 height 31
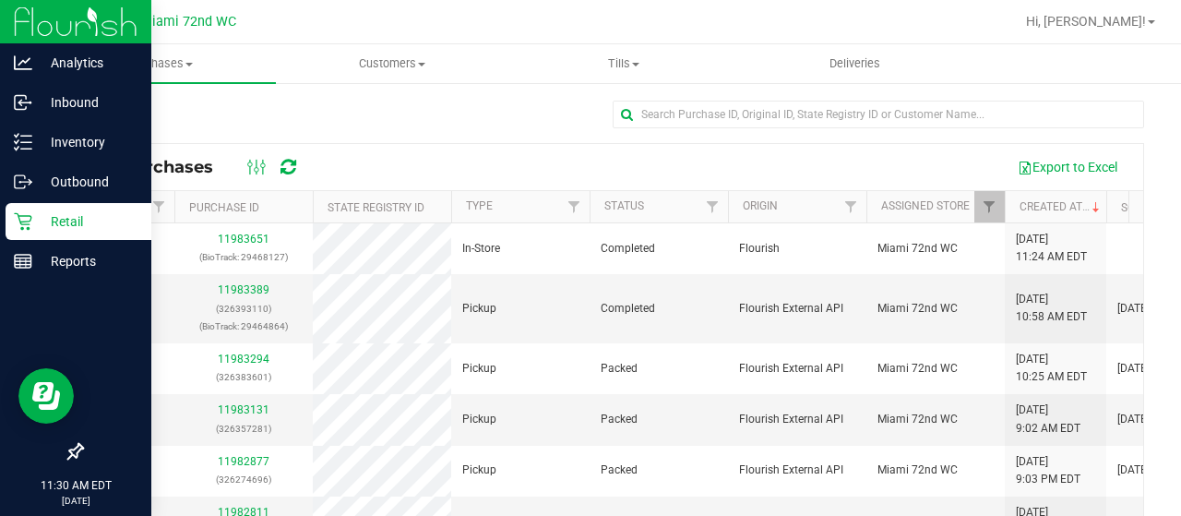
click at [62, 214] on p "Retail" at bounding box center [87, 221] width 111 height 22
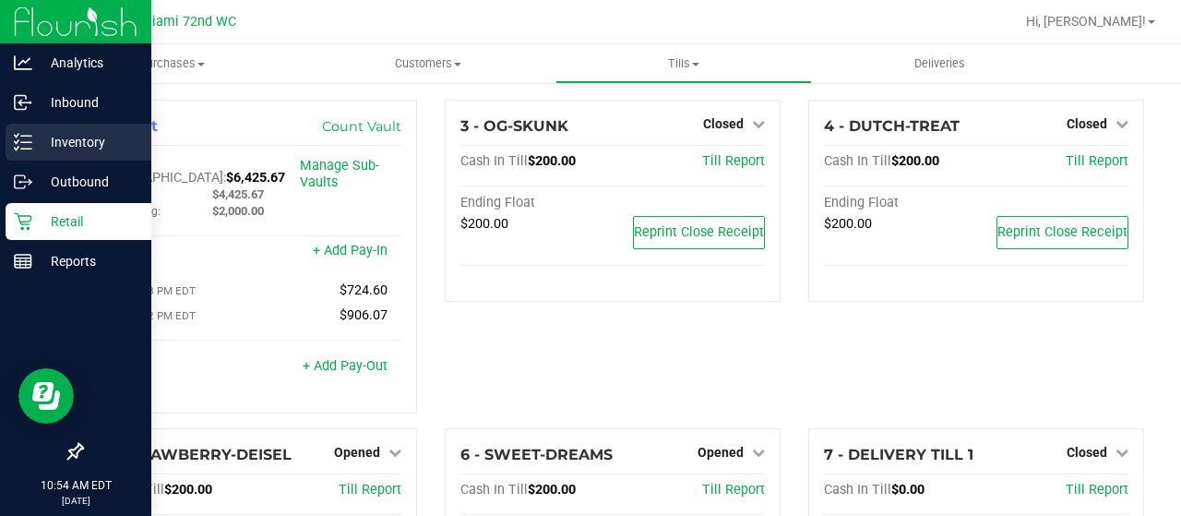
click at [22, 161] on link "Inventory" at bounding box center [75, 144] width 151 height 40
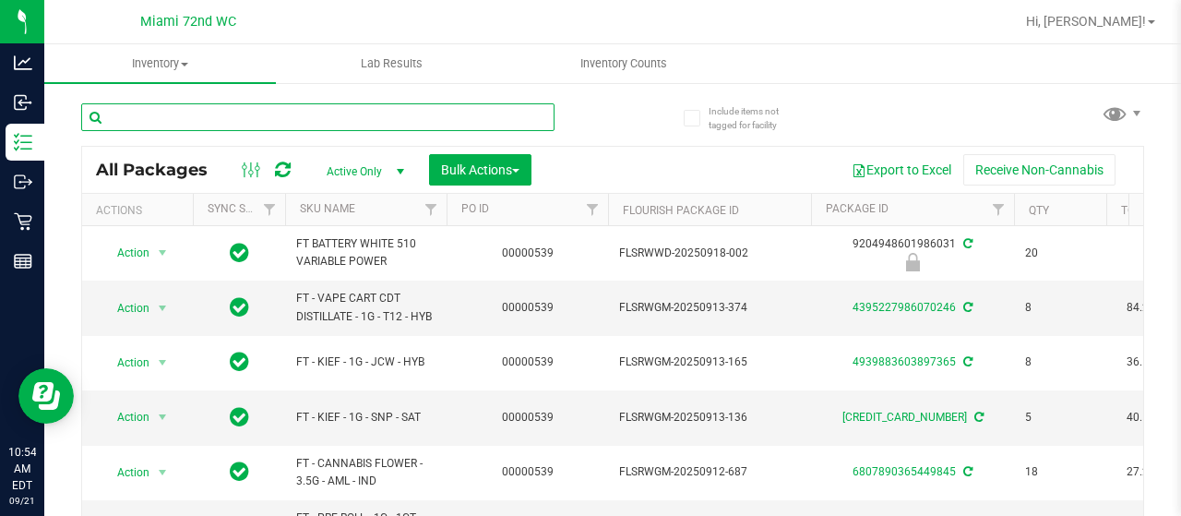
click at [261, 128] on input "text" at bounding box center [317, 117] width 473 height 28
paste input "FT - CANNABIS FLOWER - 3.5G - DDF - HYB"
type input "FT - CANNABIS FLOWER - 3.5G - DDF - HYB"
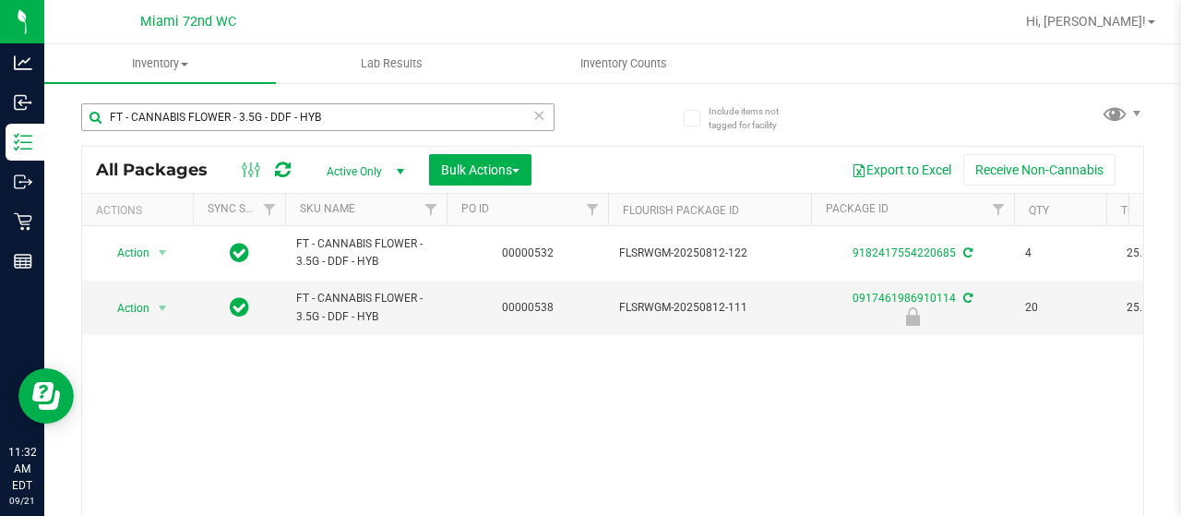
click at [325, 115] on input "FT - CANNABIS FLOWER - 3.5G - DDF - HYB" at bounding box center [317, 117] width 473 height 28
click at [579, 121] on div at bounding box center [347, 116] width 532 height 59
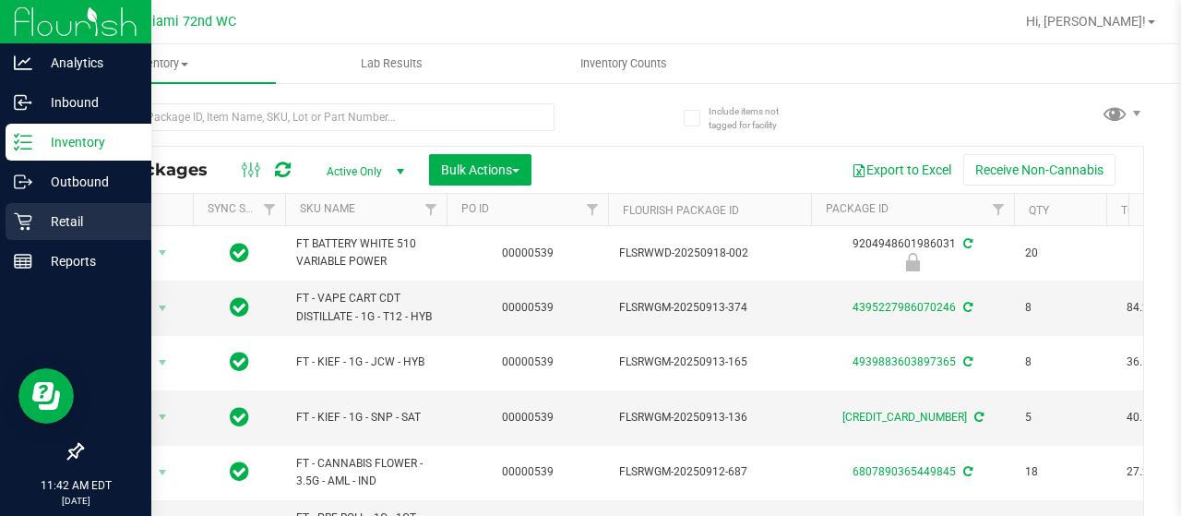
click at [22, 225] on icon at bounding box center [23, 221] width 18 height 18
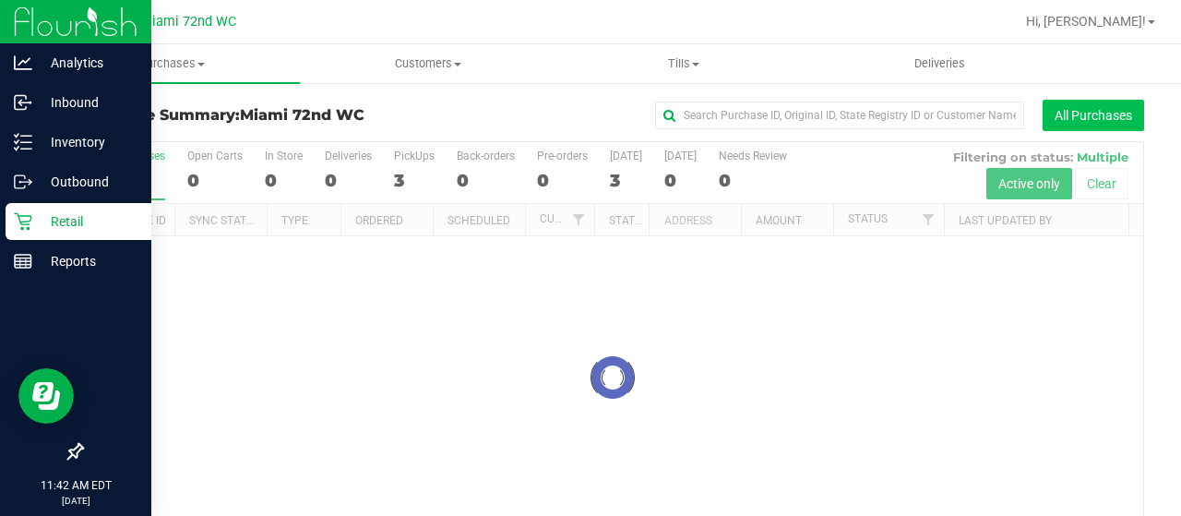
click at [1078, 115] on button "All Purchases" at bounding box center [1094, 115] width 102 height 31
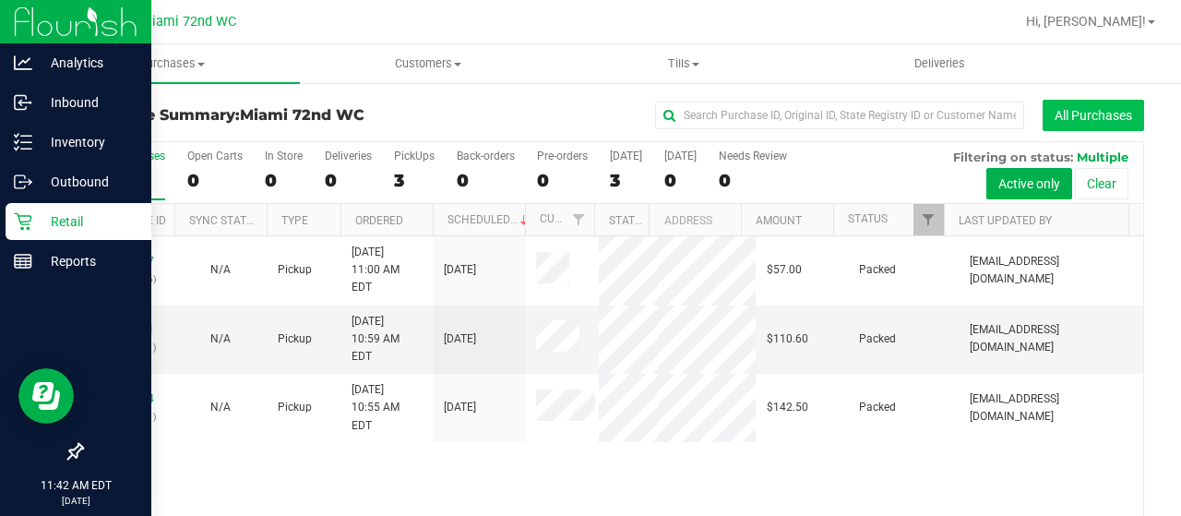
click at [1061, 127] on button "All Purchases" at bounding box center [1094, 115] width 102 height 31
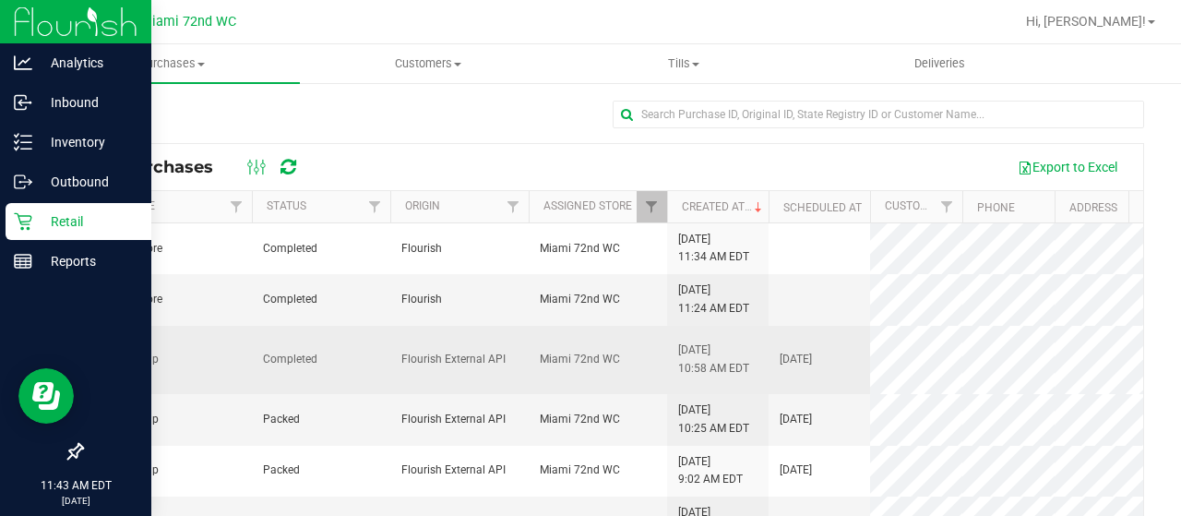
scroll to position [0, 370]
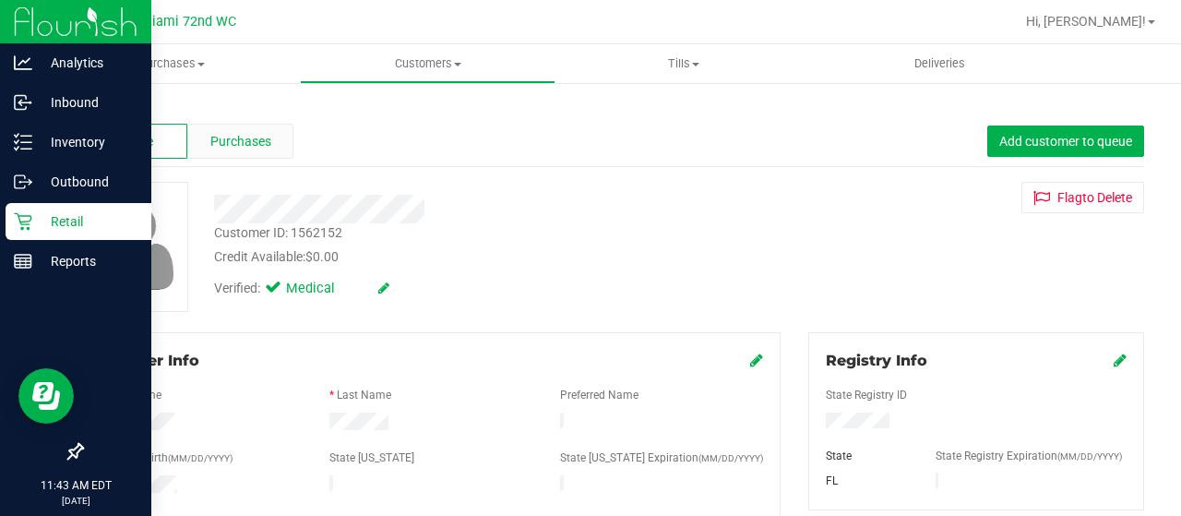
click at [264, 143] on span "Purchases" at bounding box center [240, 141] width 61 height 19
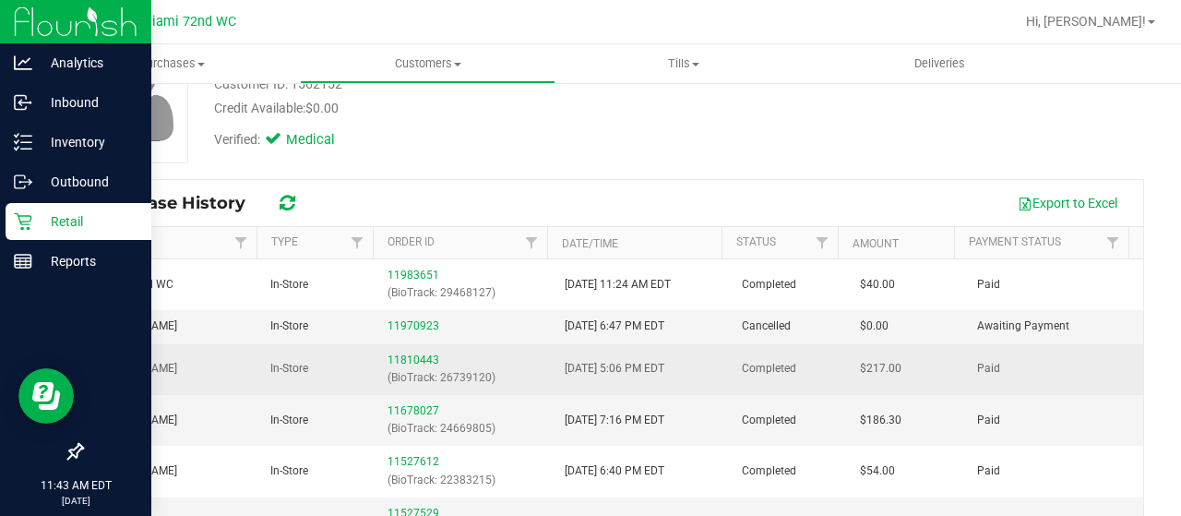
click at [411, 352] on div "11810443 (BioTrack: 26739120)" at bounding box center [465, 369] width 155 height 35
click at [404, 369] on p "(BioTrack: 26739120)" at bounding box center [465, 378] width 155 height 18
click at [403, 354] on link "11810443" at bounding box center [414, 359] width 52 height 13
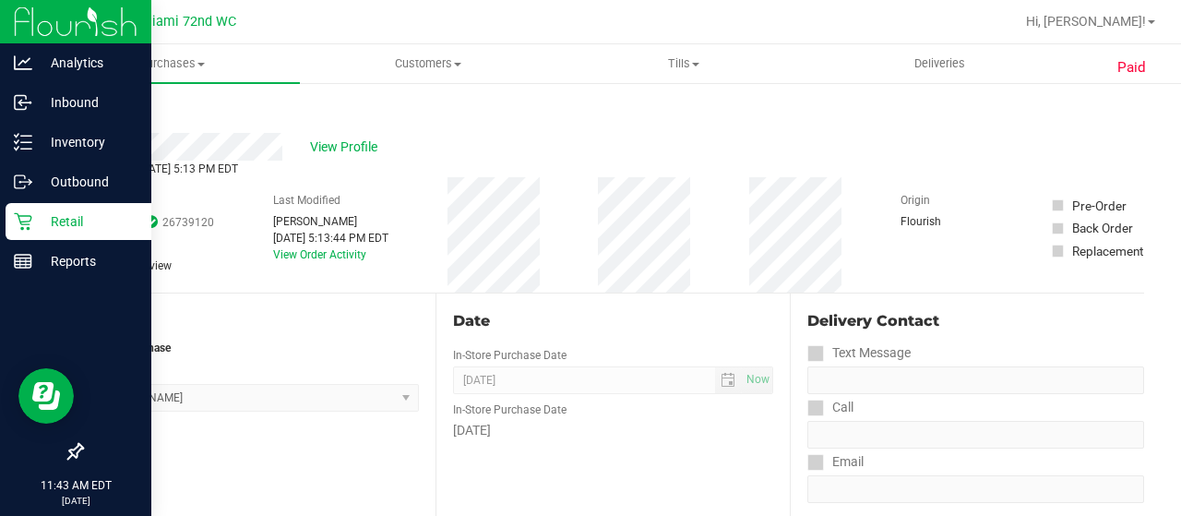
click at [104, 107] on link "Back" at bounding box center [95, 110] width 28 height 13
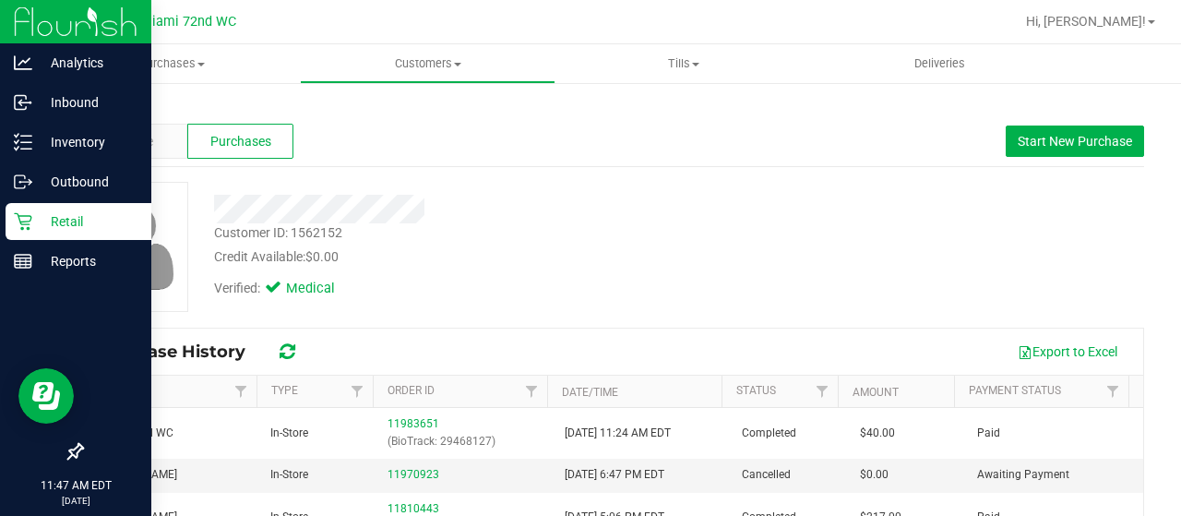
click at [104, 107] on link "Back" at bounding box center [96, 108] width 31 height 13
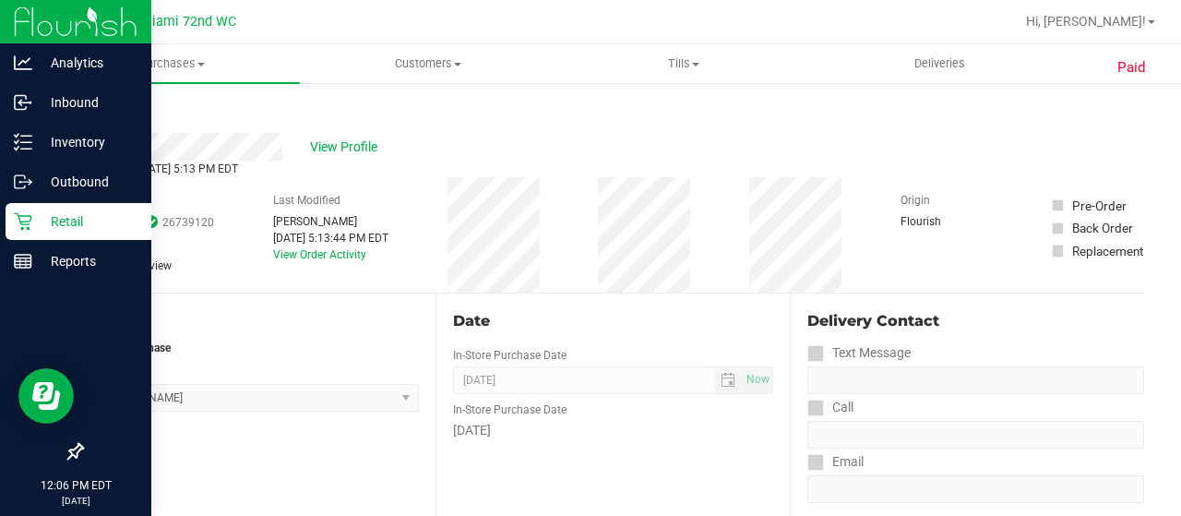
click at [104, 107] on link "Back" at bounding box center [95, 110] width 28 height 13
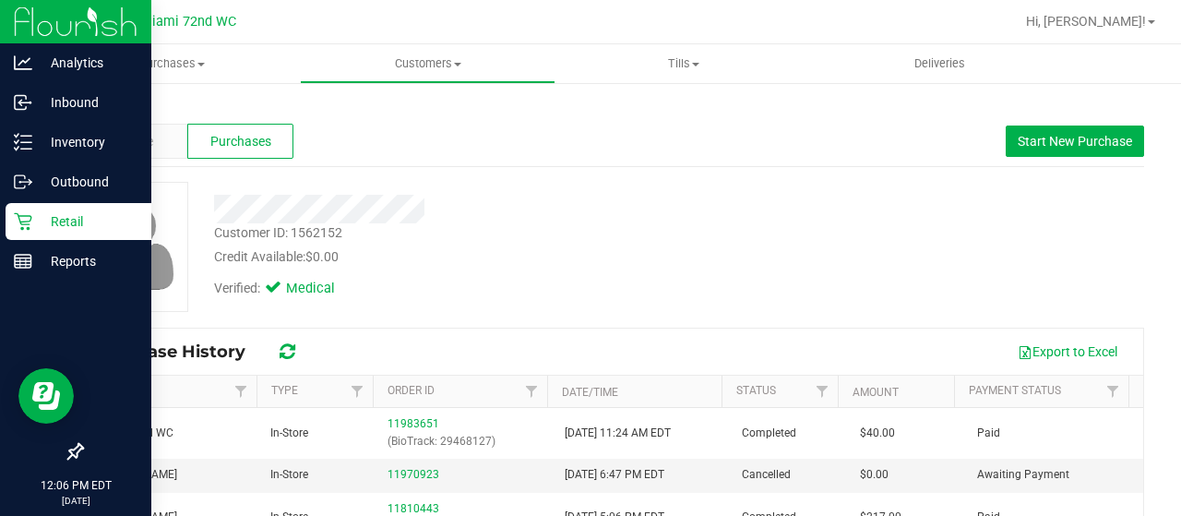
click at [28, 217] on icon at bounding box center [23, 221] width 18 height 18
